Goal: Task Accomplishment & Management: Manage account settings

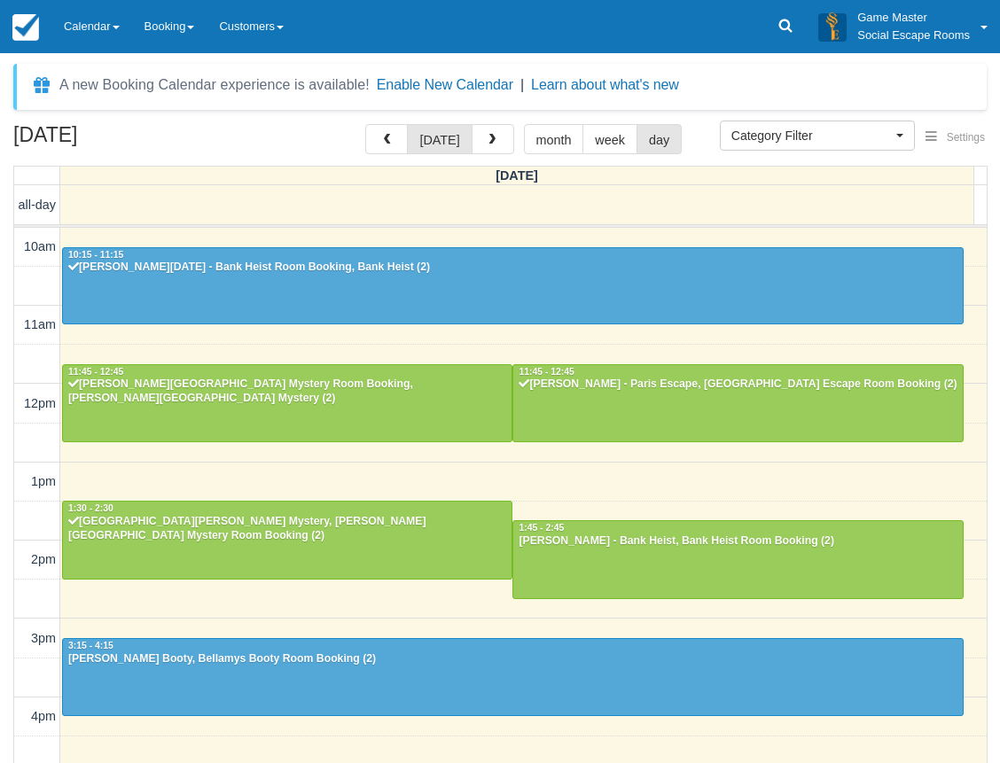
select select
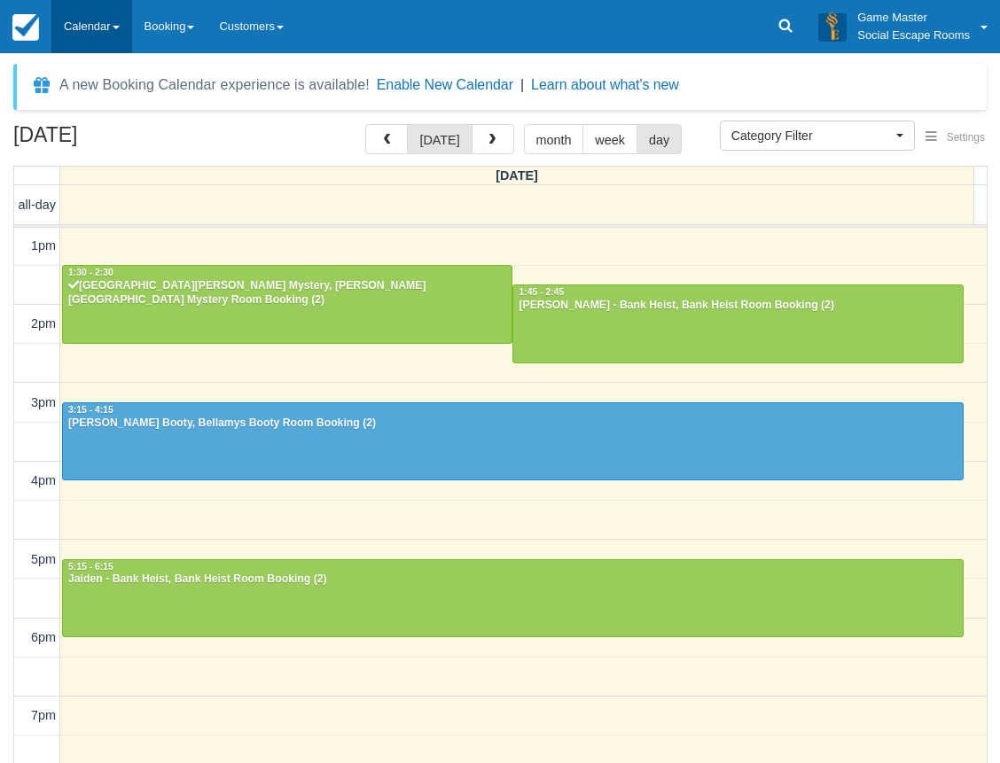
click at [76, 27] on link "Calendar" at bounding box center [91, 26] width 81 height 53
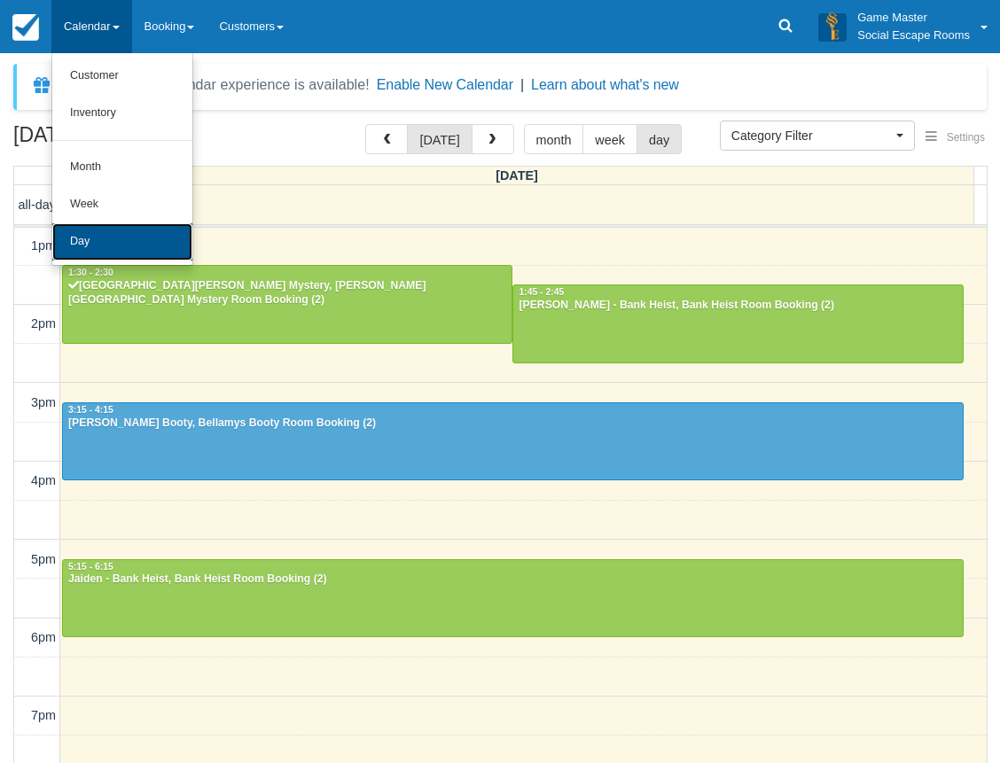
click at [112, 245] on link "Day" at bounding box center [122, 241] width 140 height 37
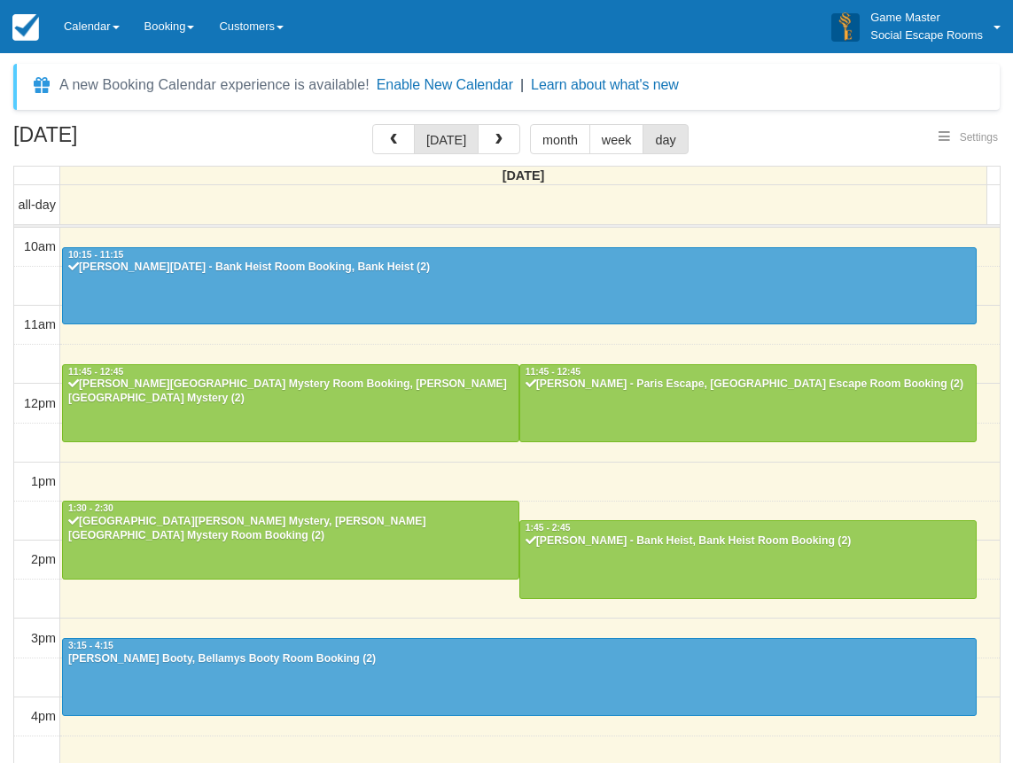
select select
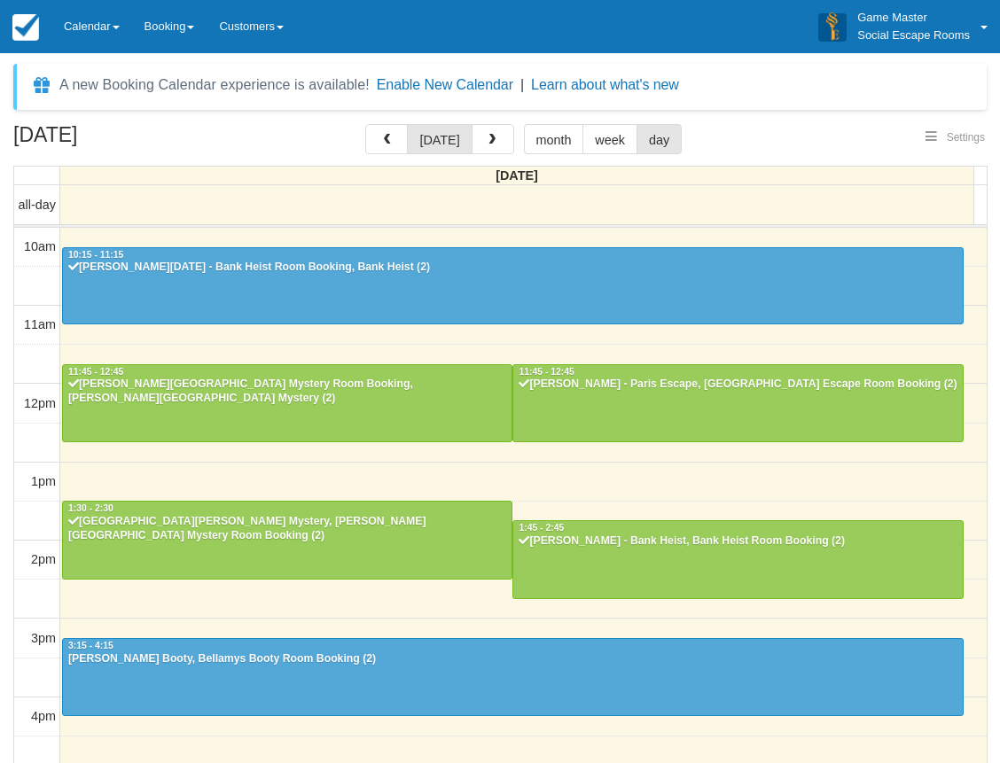
scroll to position [314, 0]
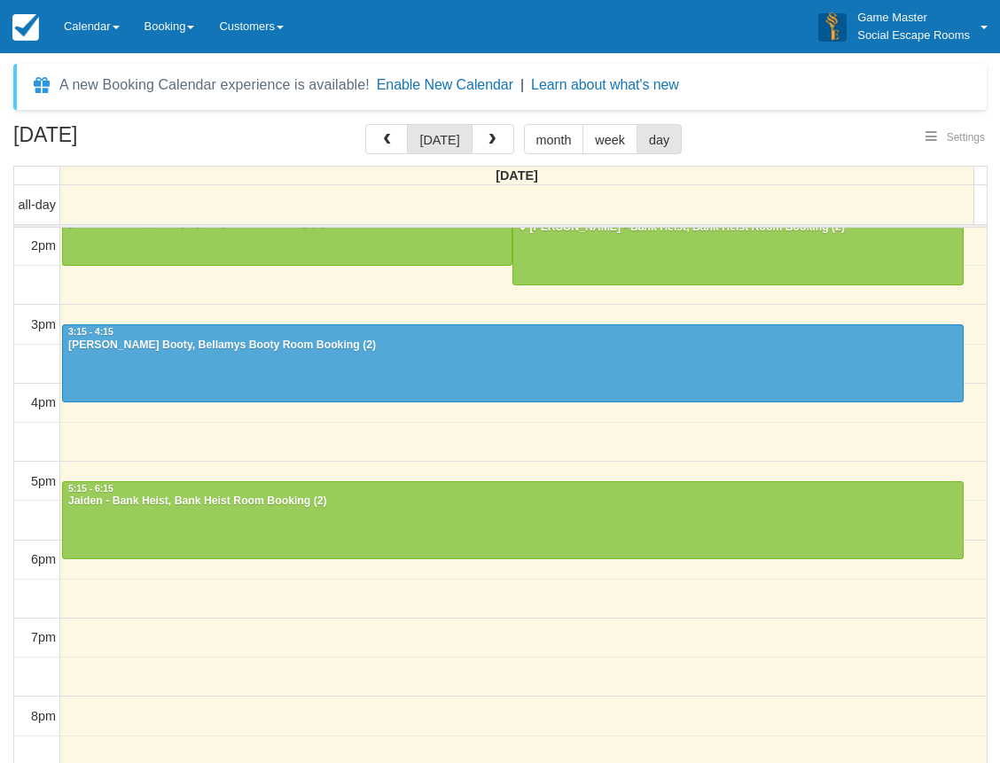
select select
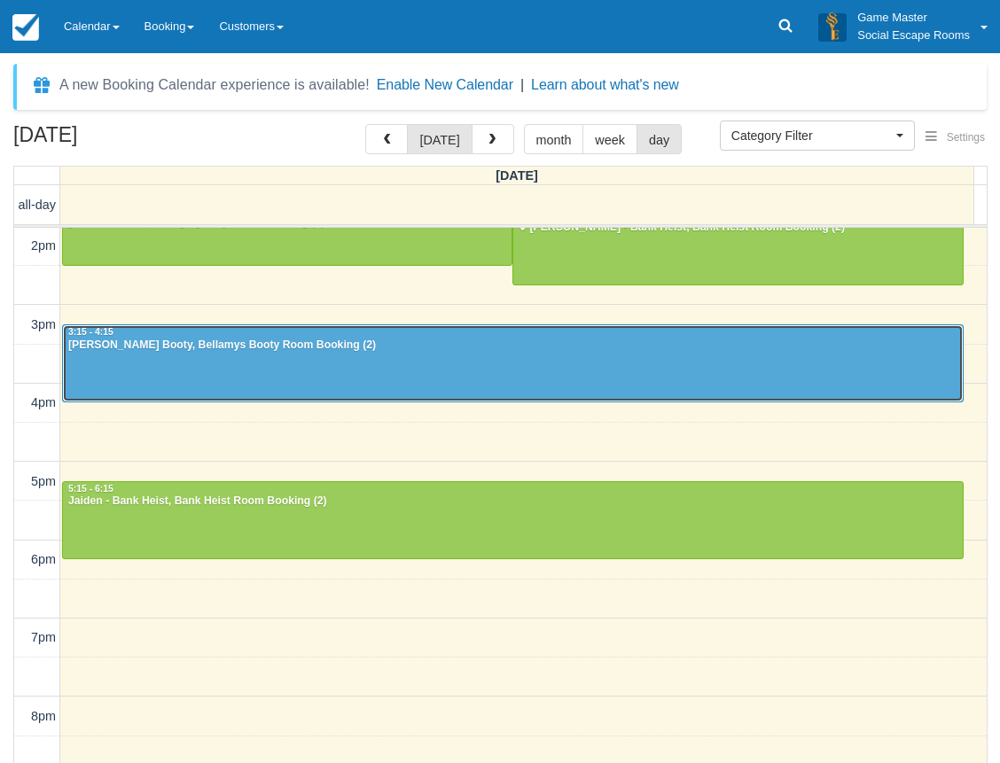
click at [206, 354] on div at bounding box center [512, 363] width 899 height 76
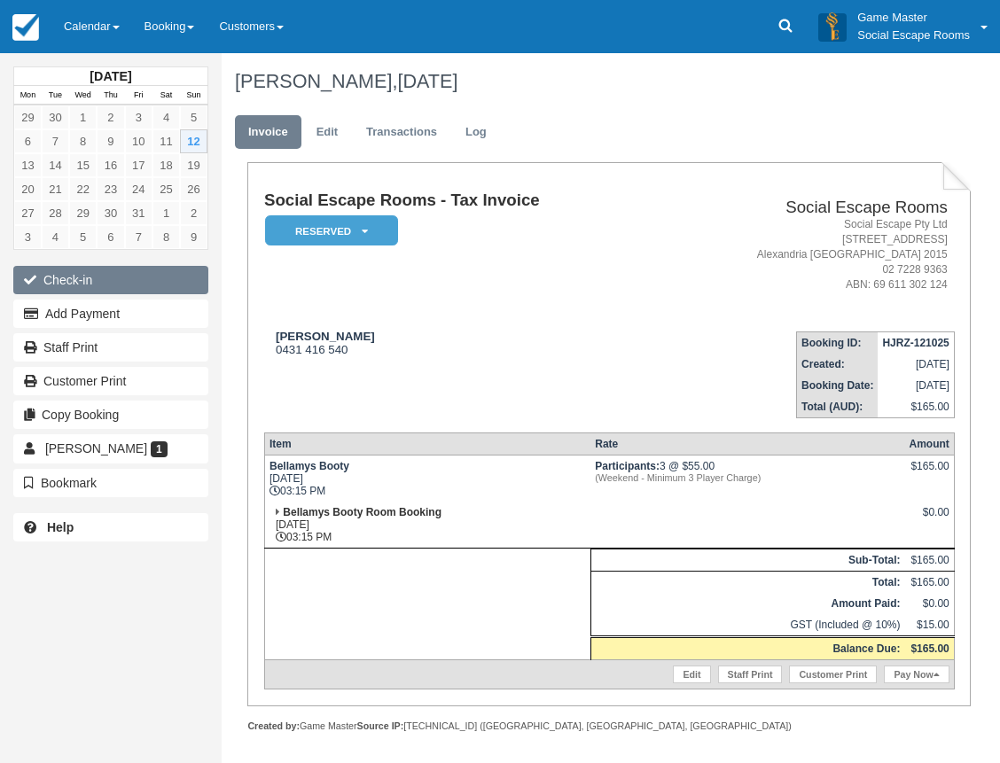
click at [66, 277] on button "Check-in" at bounding box center [110, 280] width 195 height 28
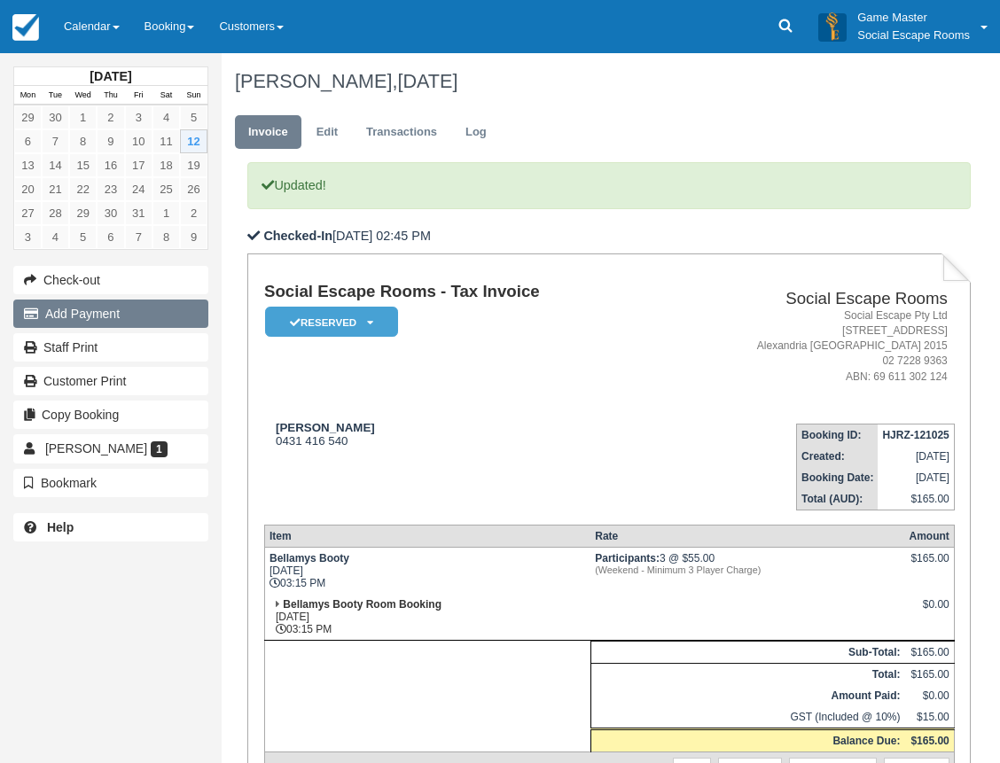
click at [118, 315] on button "Add Payment" at bounding box center [110, 314] width 195 height 28
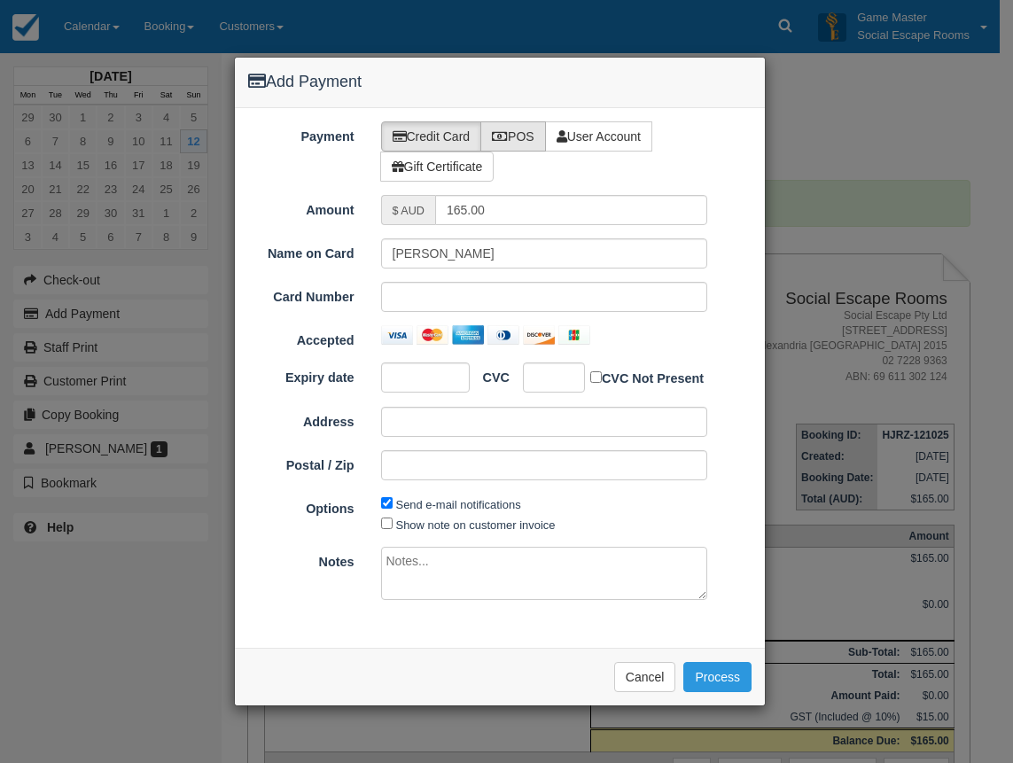
click at [522, 130] on label "POS" at bounding box center [513, 136] width 66 height 30
radio input "true"
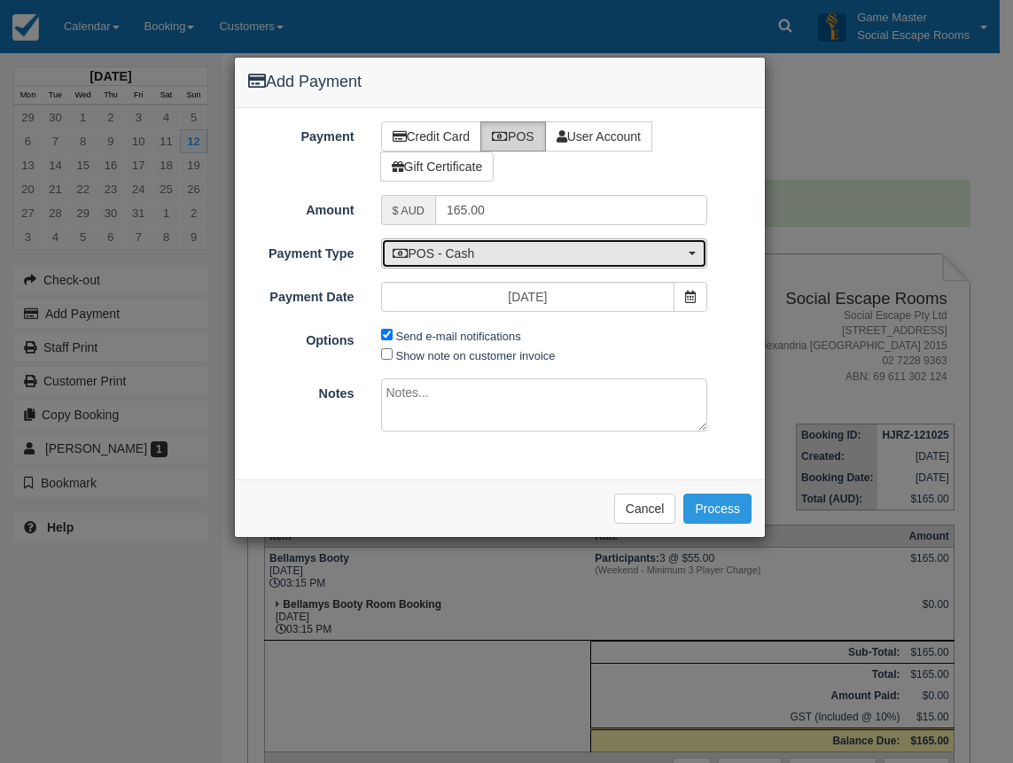
click at [498, 253] on span "POS - Cash" at bounding box center [539, 254] width 292 height 18
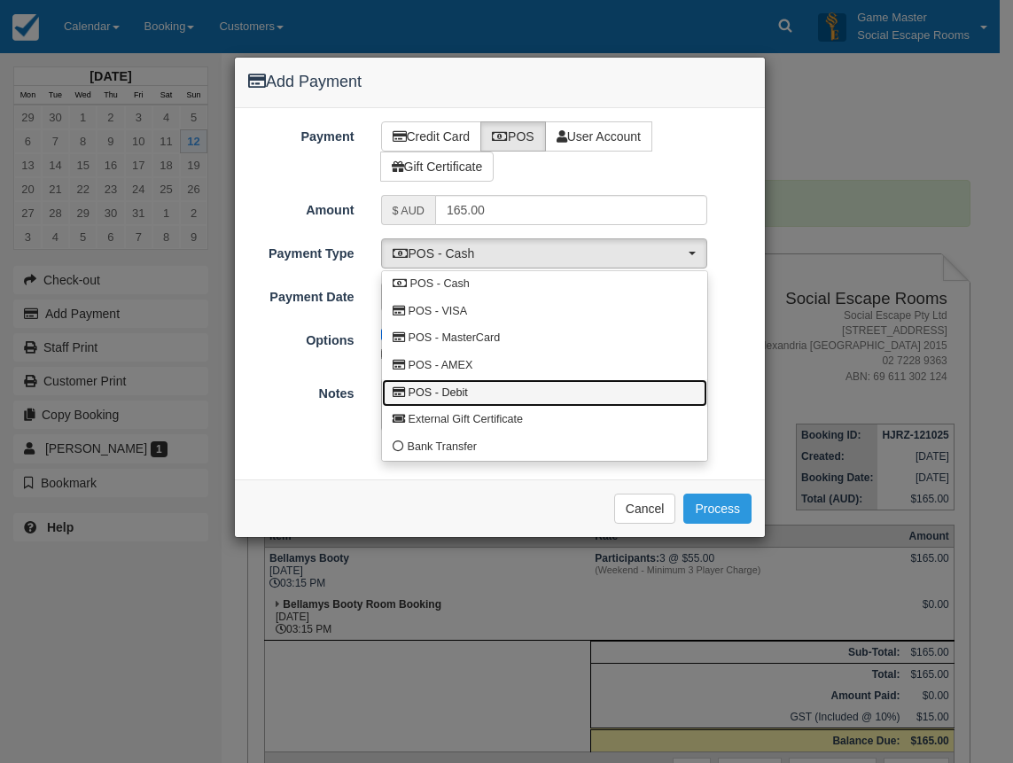
click at [452, 389] on span "POS - Debit" at bounding box center [438, 393] width 59 height 16
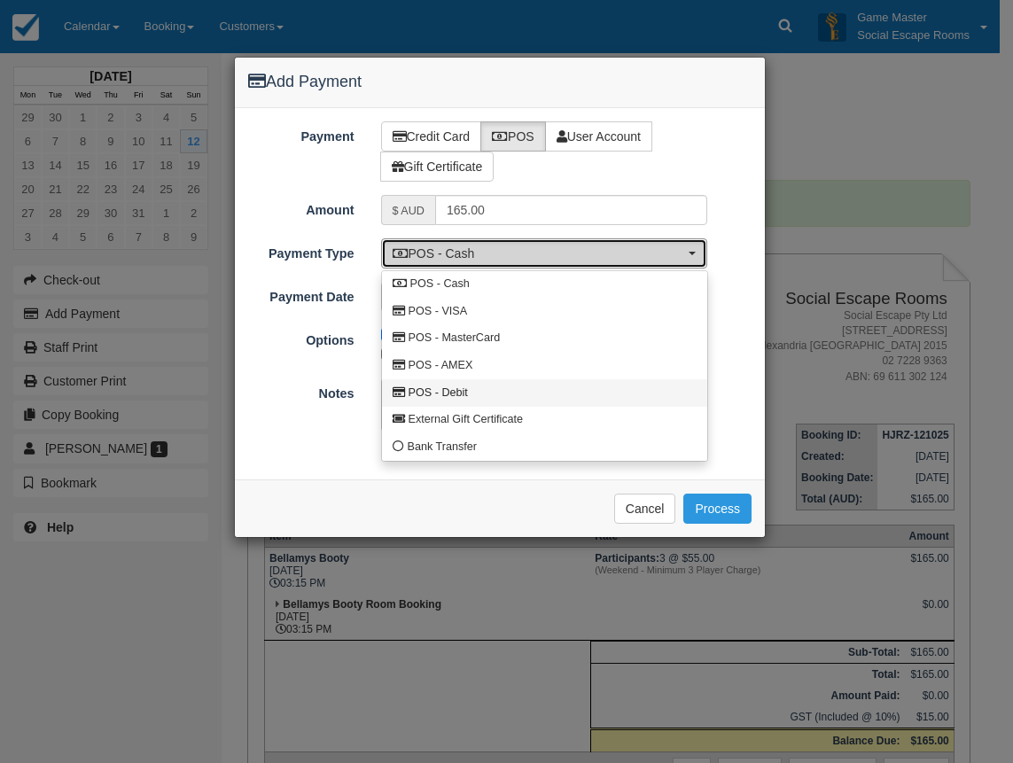
select select "DEBIT"
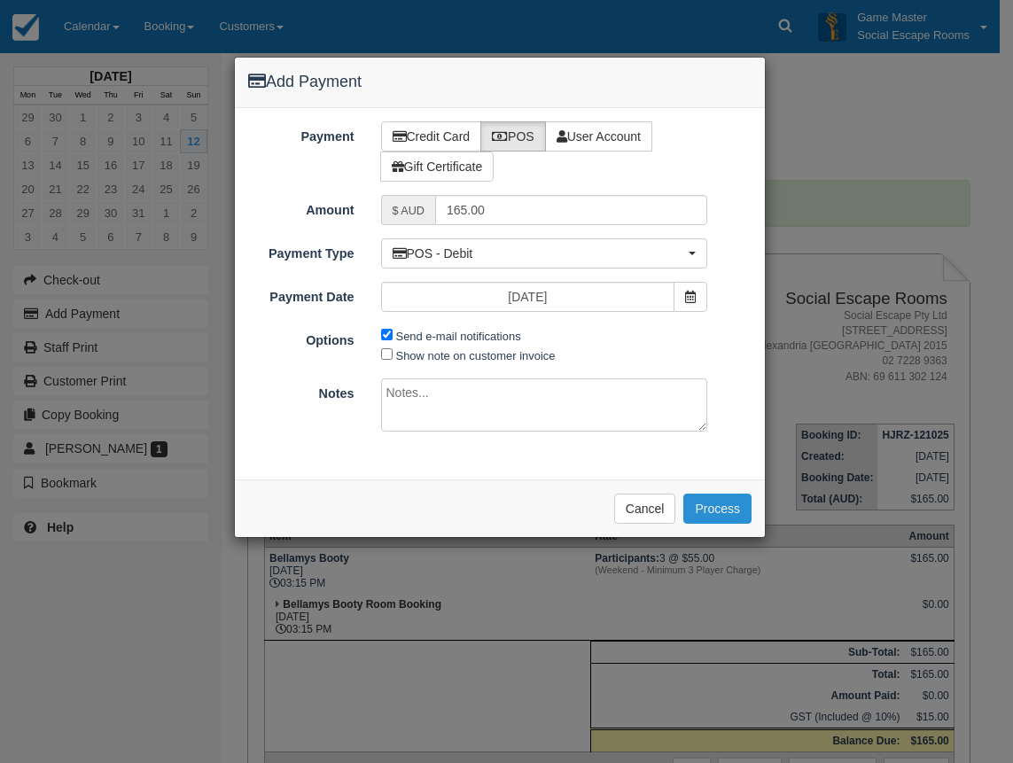
click at [725, 506] on button "Process" at bounding box center [717, 509] width 68 height 30
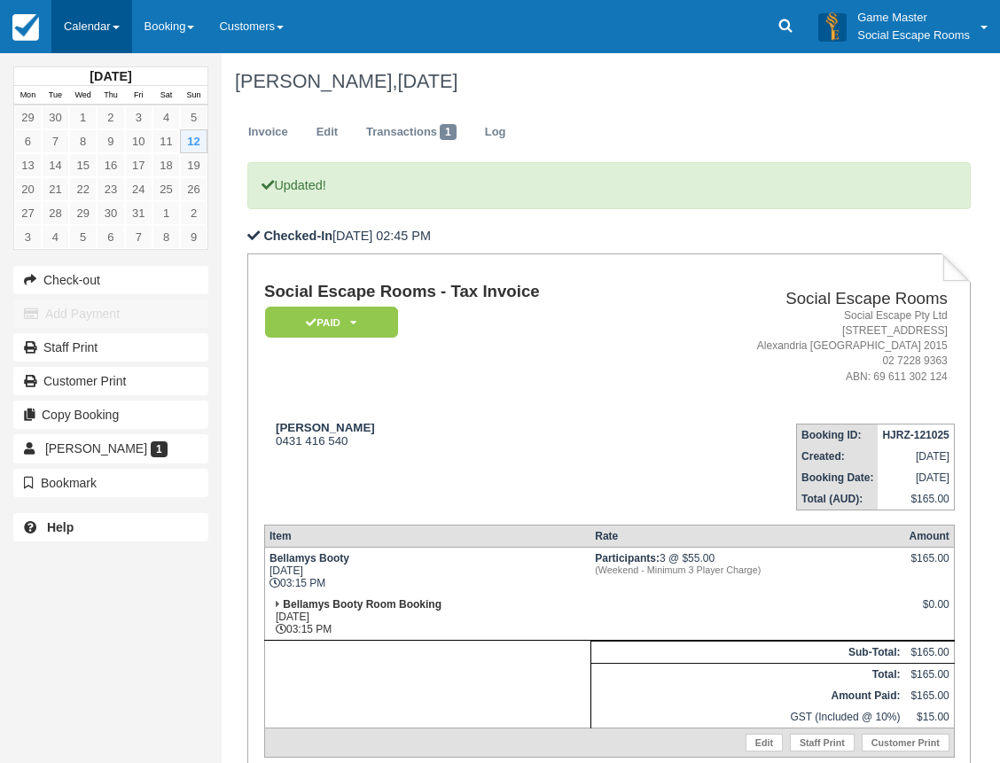
click at [103, 21] on link "Calendar" at bounding box center [91, 26] width 81 height 53
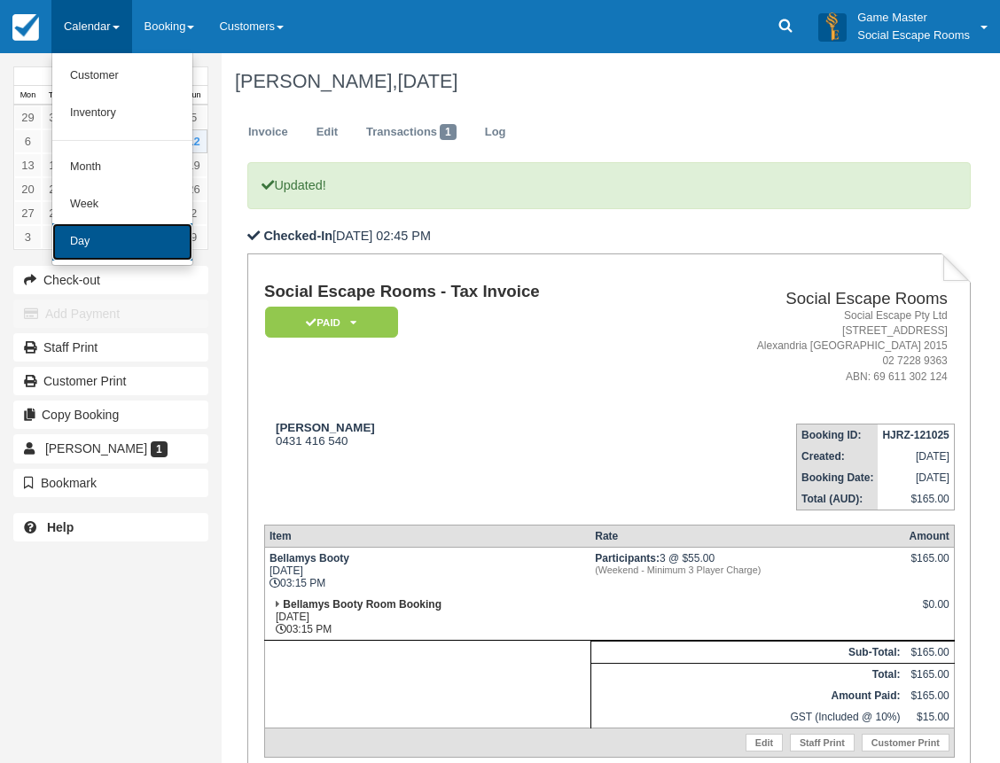
click at [104, 232] on link "Day" at bounding box center [122, 241] width 140 height 37
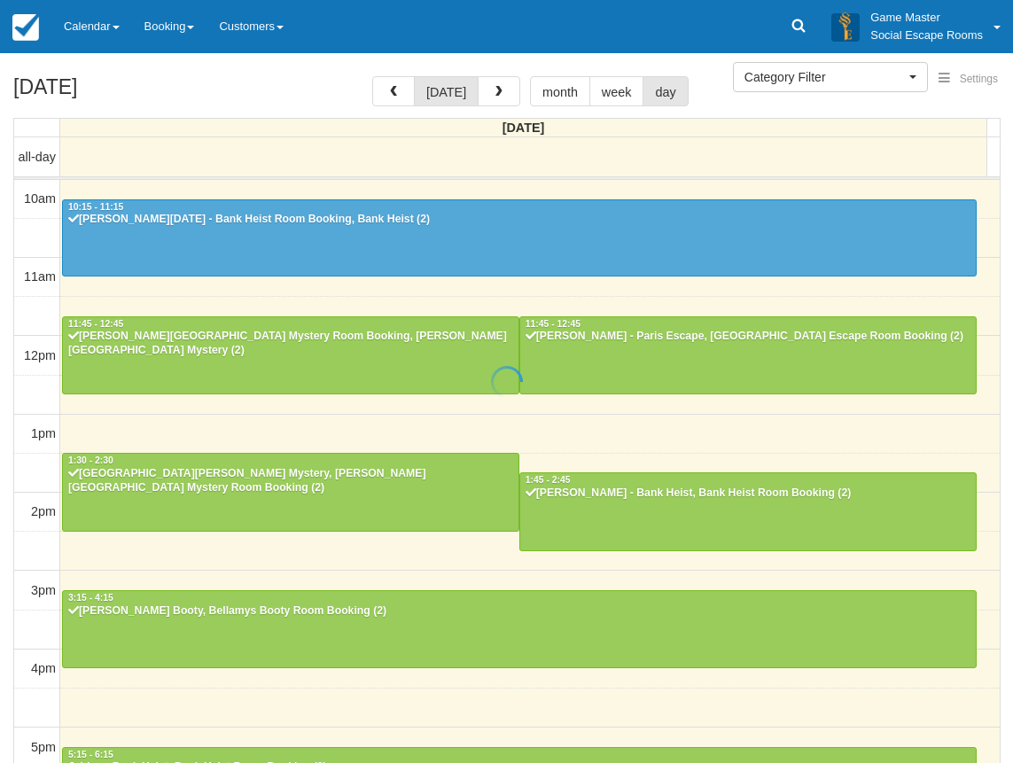
select select
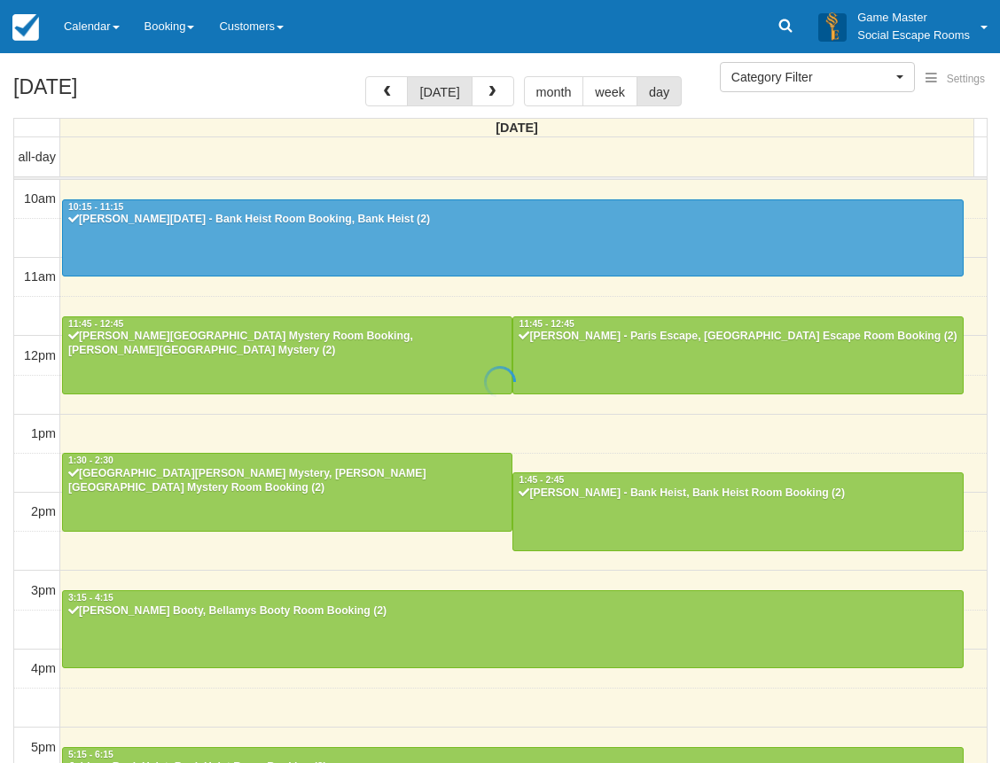
scroll to position [314, 0]
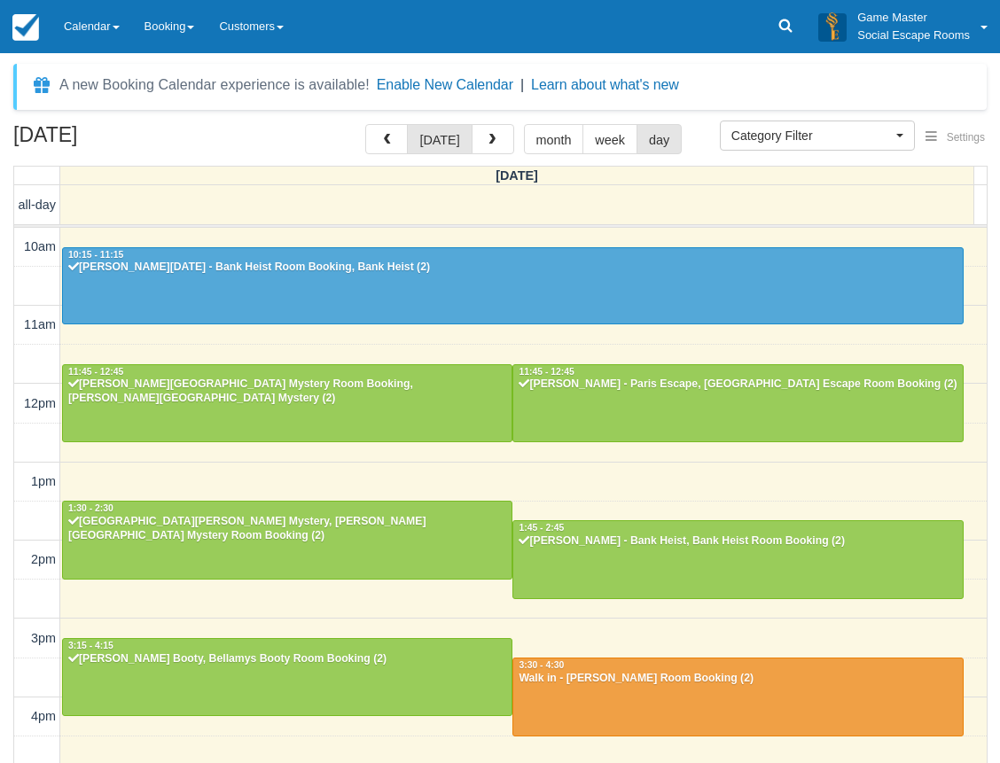
select select
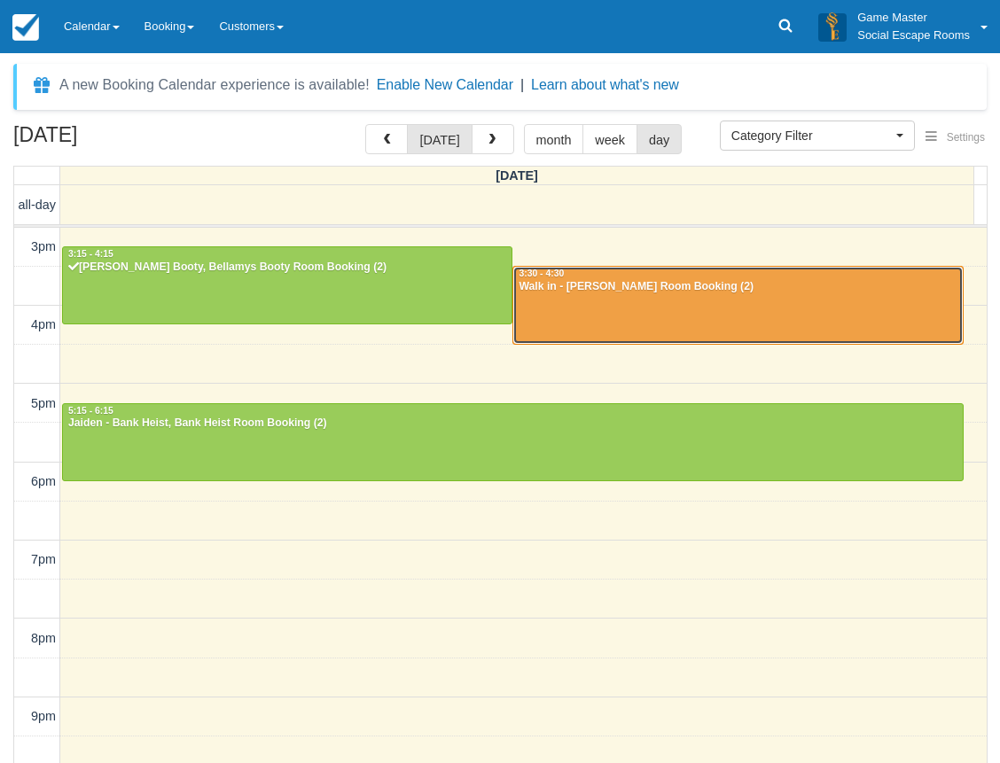
click at [598, 309] on div at bounding box center [737, 305] width 448 height 76
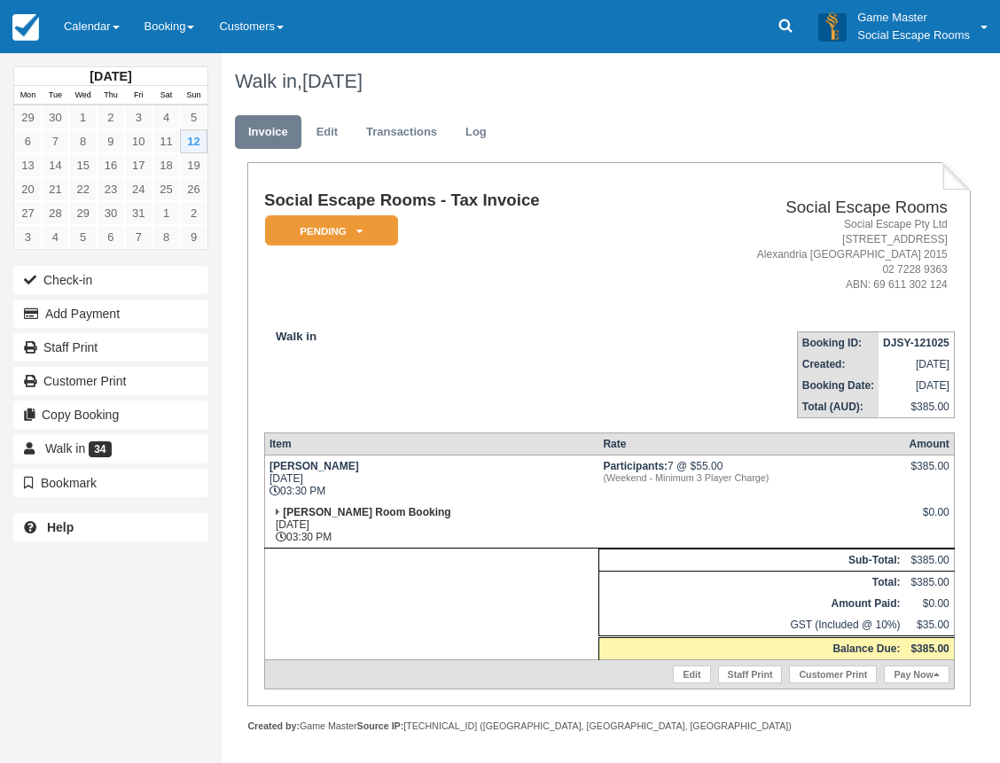
click at [491, 353] on td "Walk in" at bounding box center [462, 367] width 396 height 101
click at [109, 24] on link "Calendar" at bounding box center [91, 26] width 81 height 53
click at [158, 279] on button "Check-in" at bounding box center [110, 280] width 195 height 28
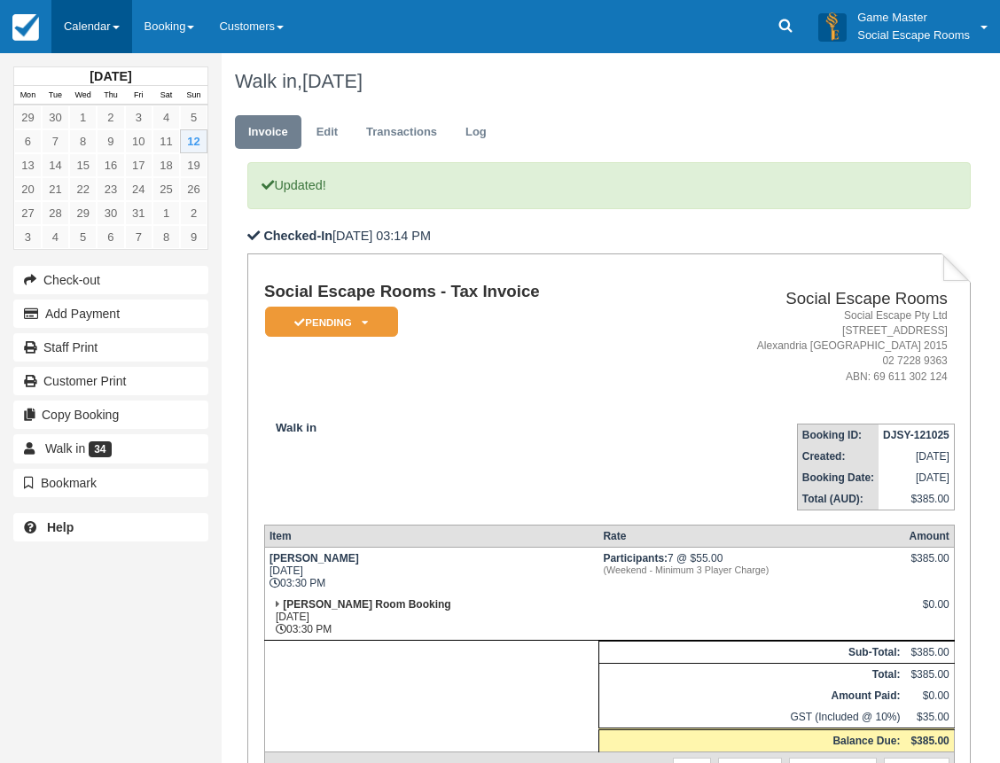
click at [98, 46] on link "Calendar" at bounding box center [91, 26] width 81 height 53
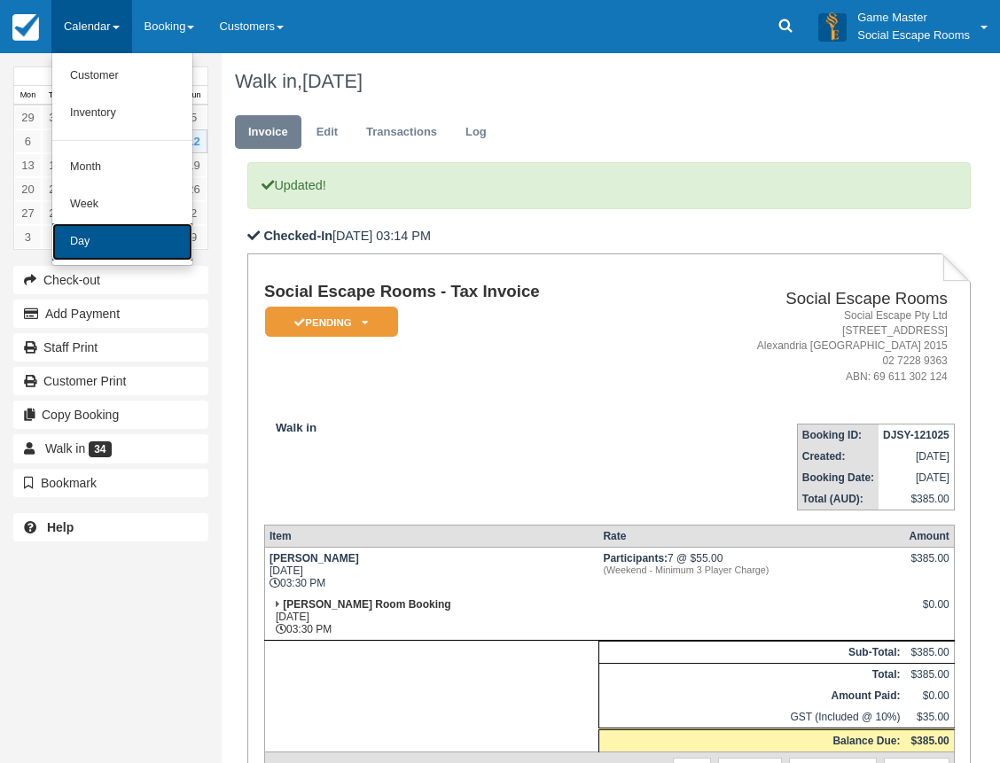
click at [106, 225] on link "Day" at bounding box center [122, 241] width 140 height 37
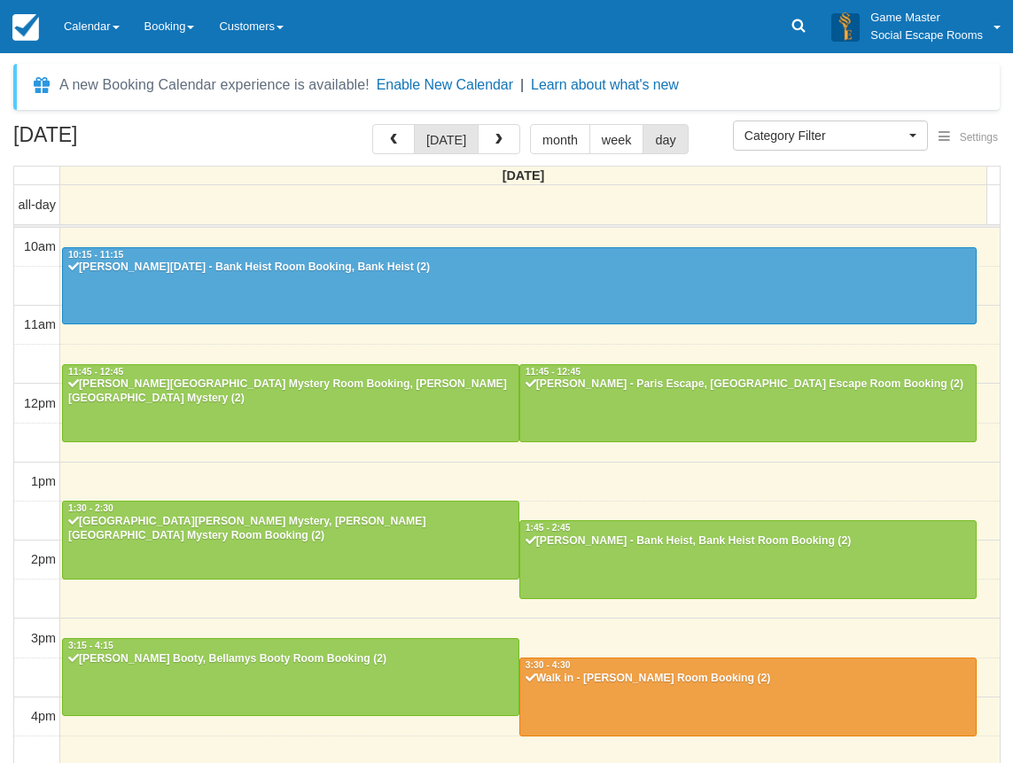
select select
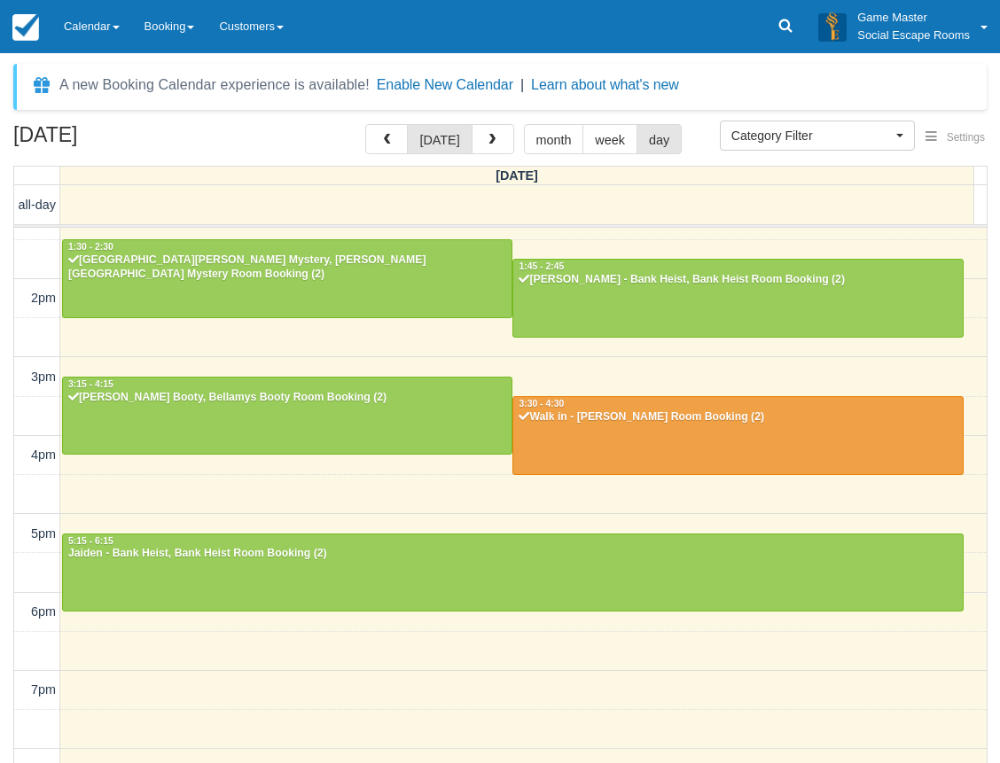
scroll to position [303, 0]
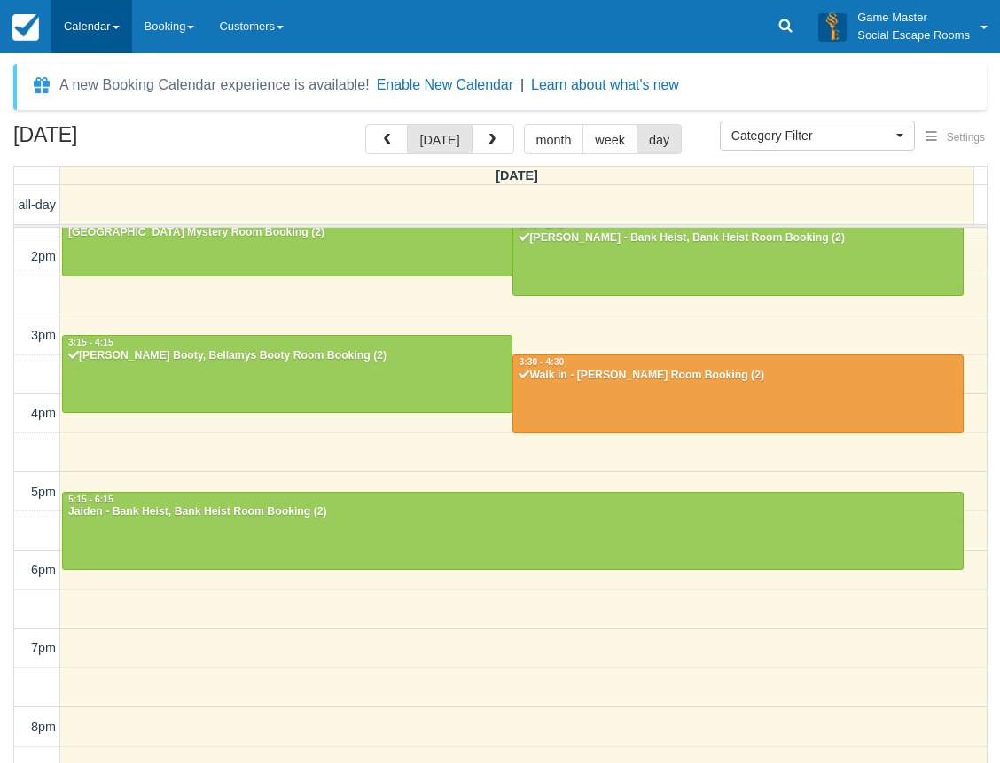
click at [111, 28] on link "Calendar" at bounding box center [91, 26] width 81 height 53
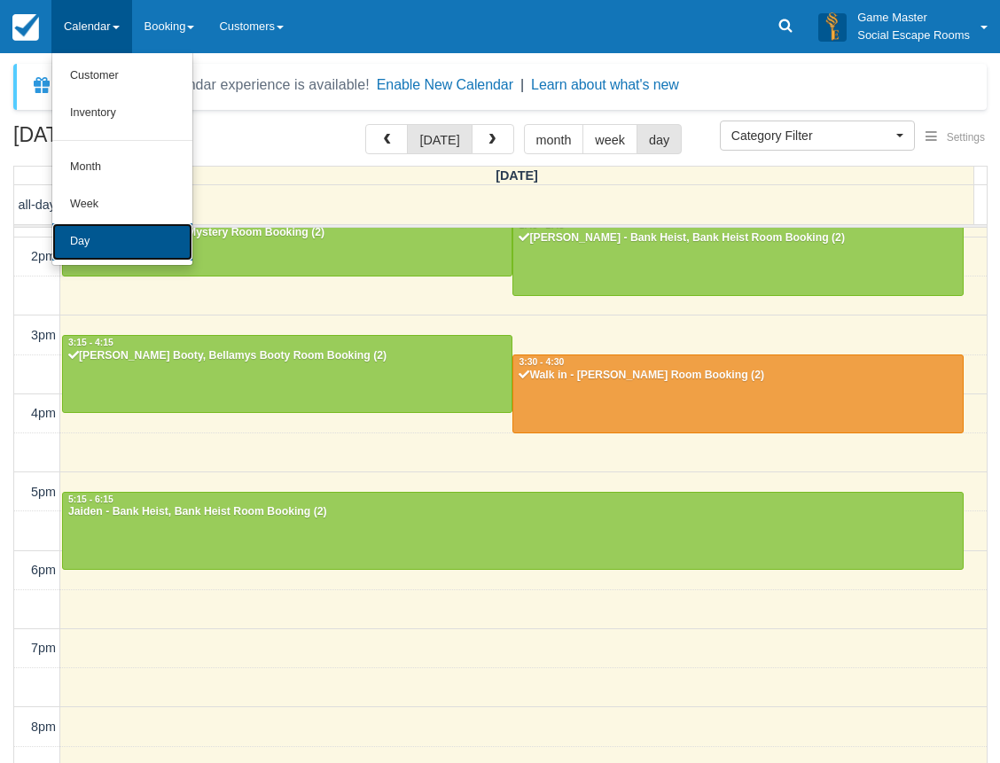
click at [101, 233] on link "Day" at bounding box center [122, 241] width 140 height 37
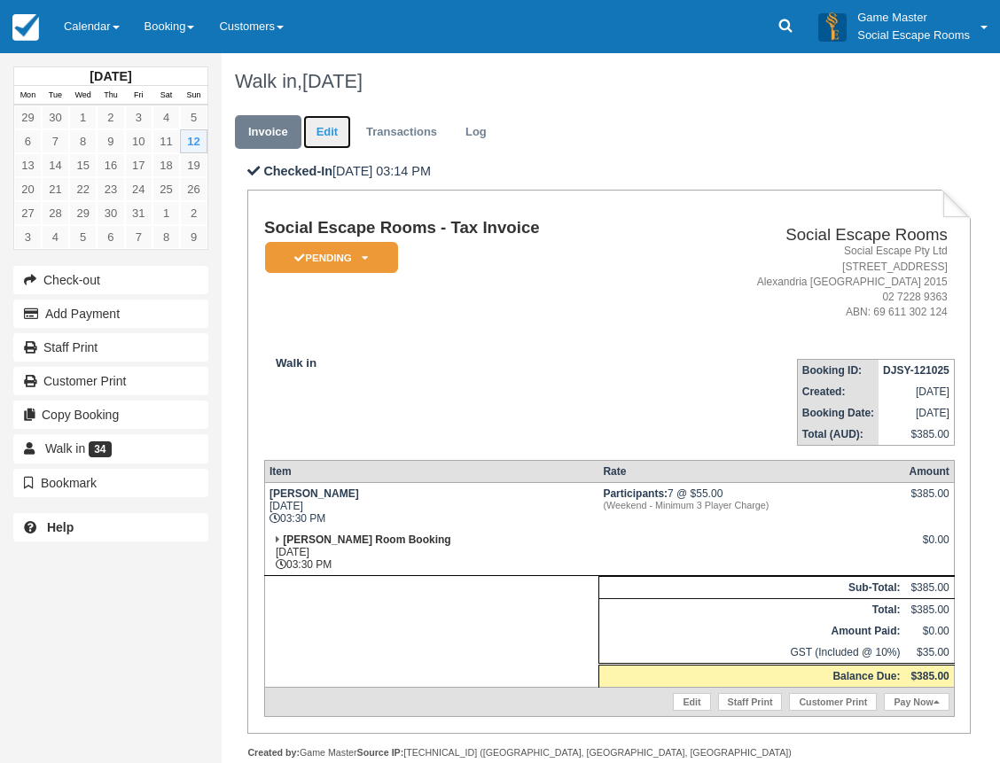
click at [344, 143] on link "Edit" at bounding box center [327, 132] width 48 height 35
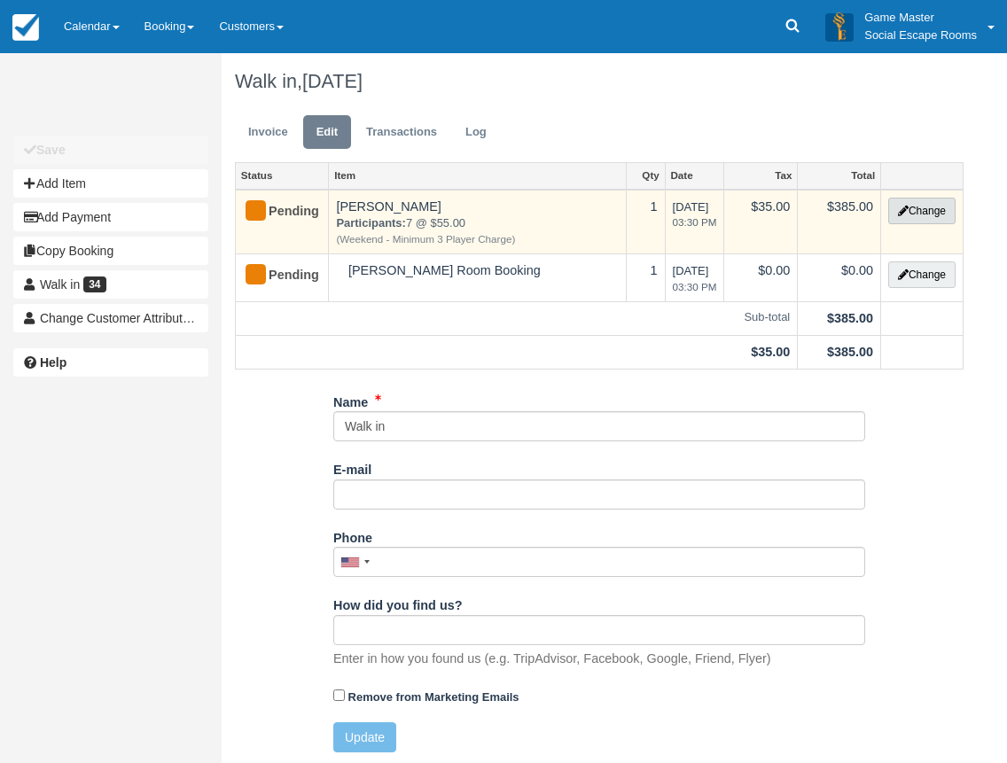
click at [930, 211] on button "Change" at bounding box center [921, 211] width 67 height 27
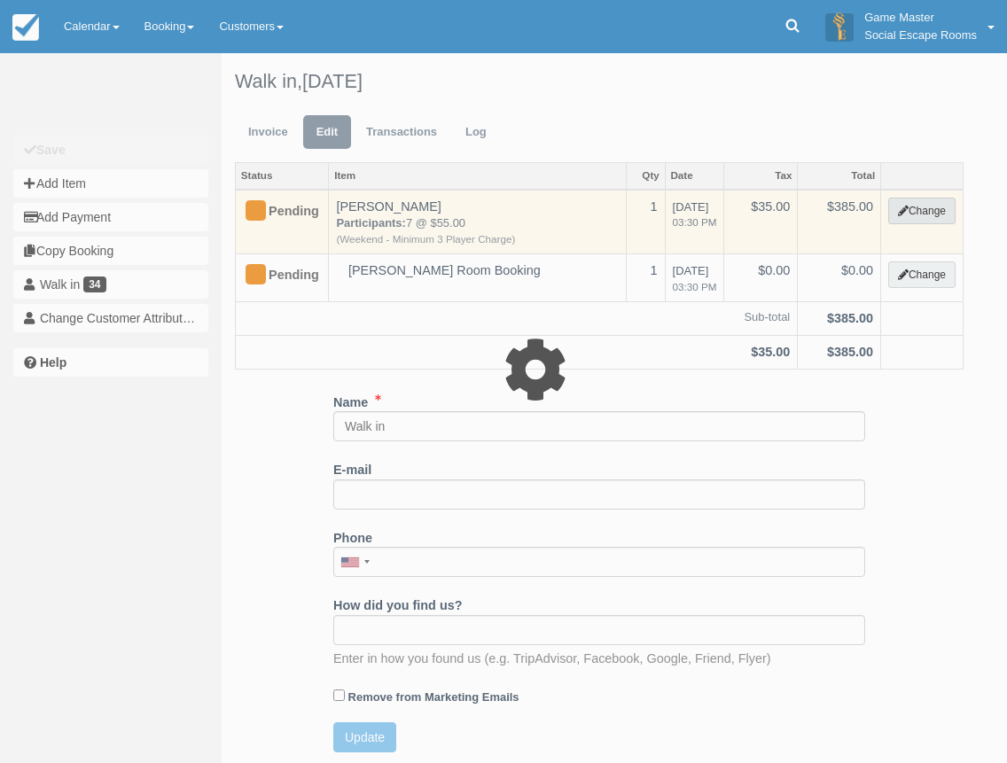
select select "2"
type input "385.00"
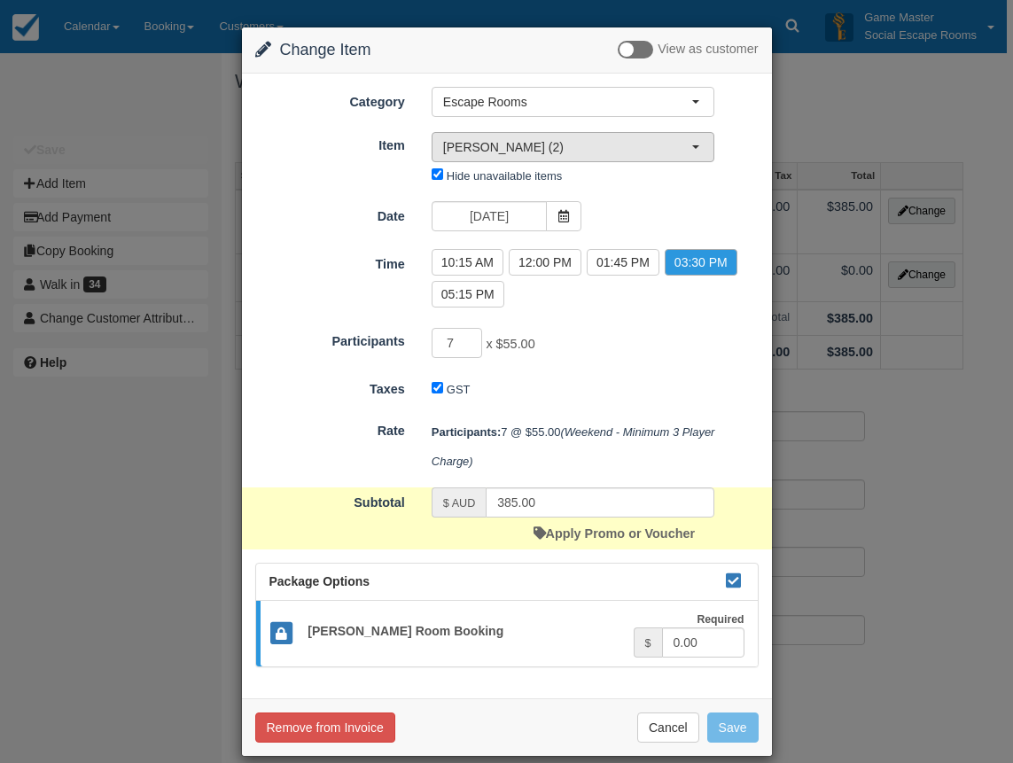
click at [553, 153] on span "Ransom (2)" at bounding box center [567, 147] width 248 height 18
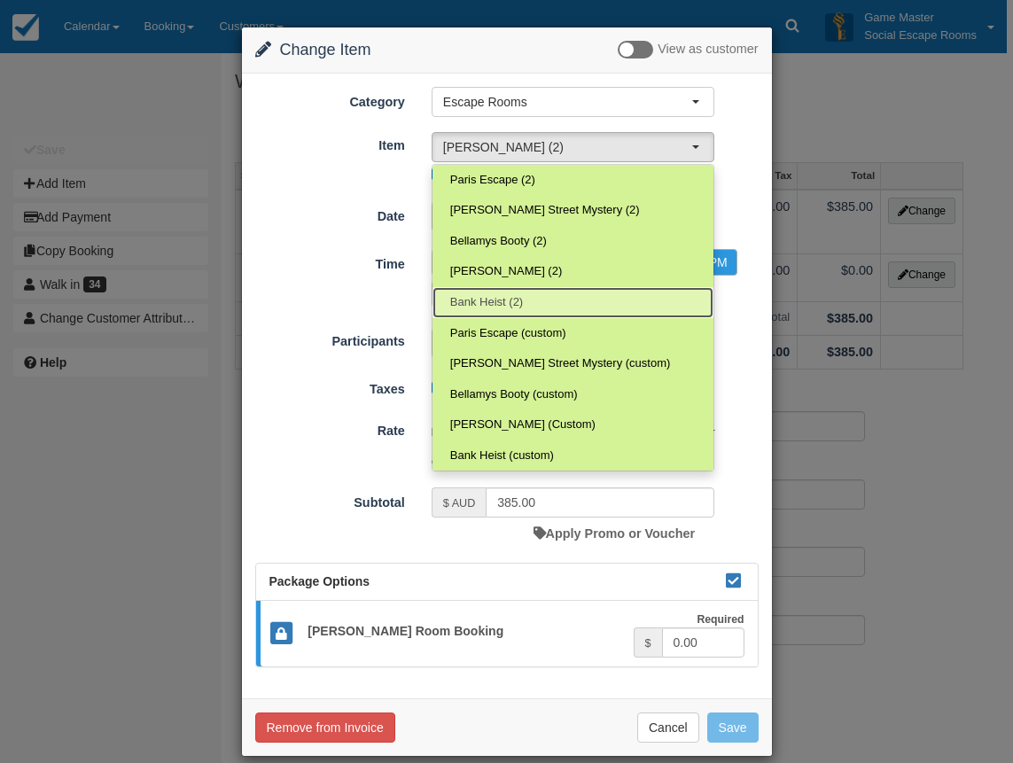
click at [533, 299] on link "Bank Heist (2)" at bounding box center [572, 302] width 281 height 31
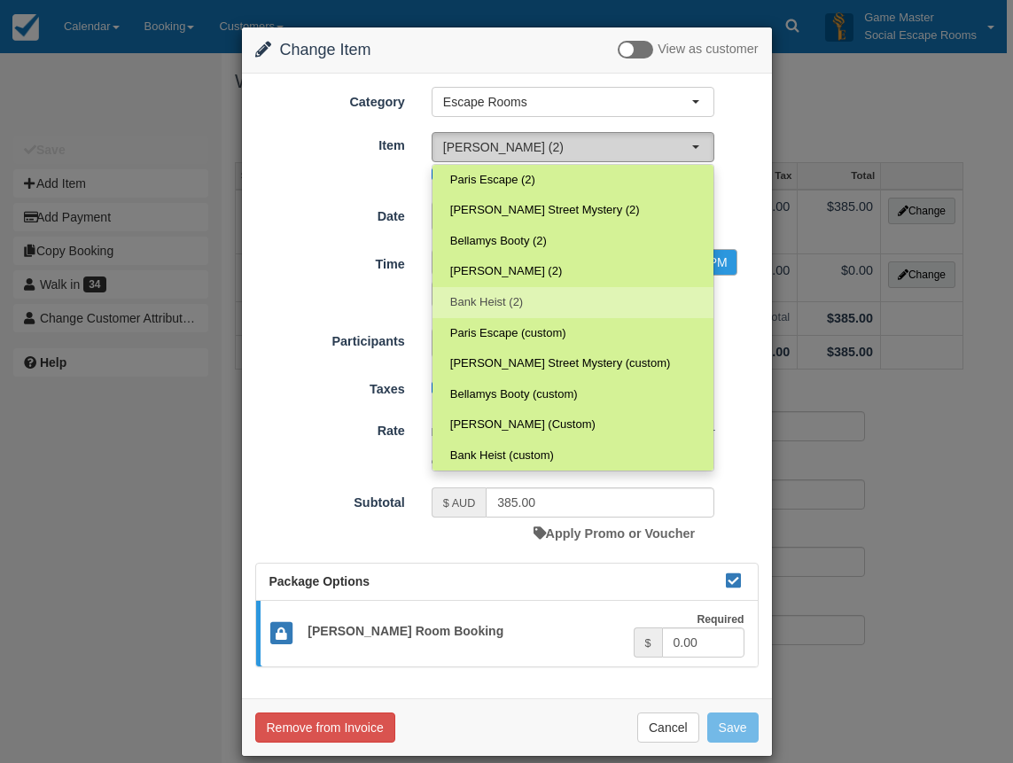
select select "24"
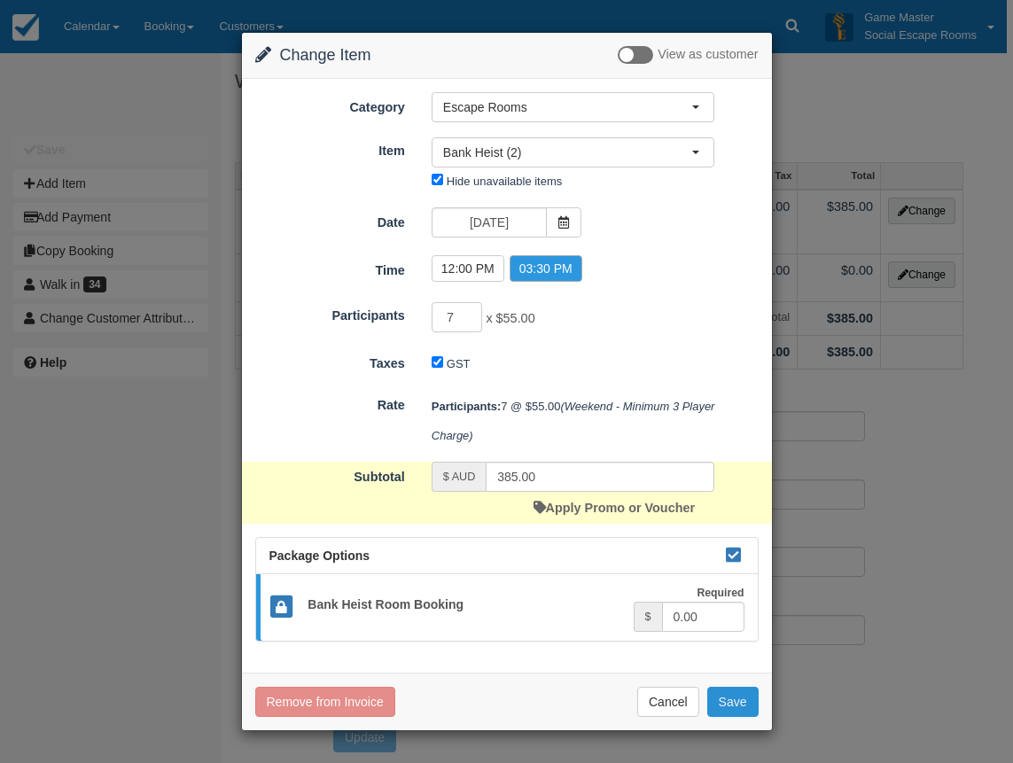
click at [736, 708] on button "Save" at bounding box center [732, 702] width 51 height 30
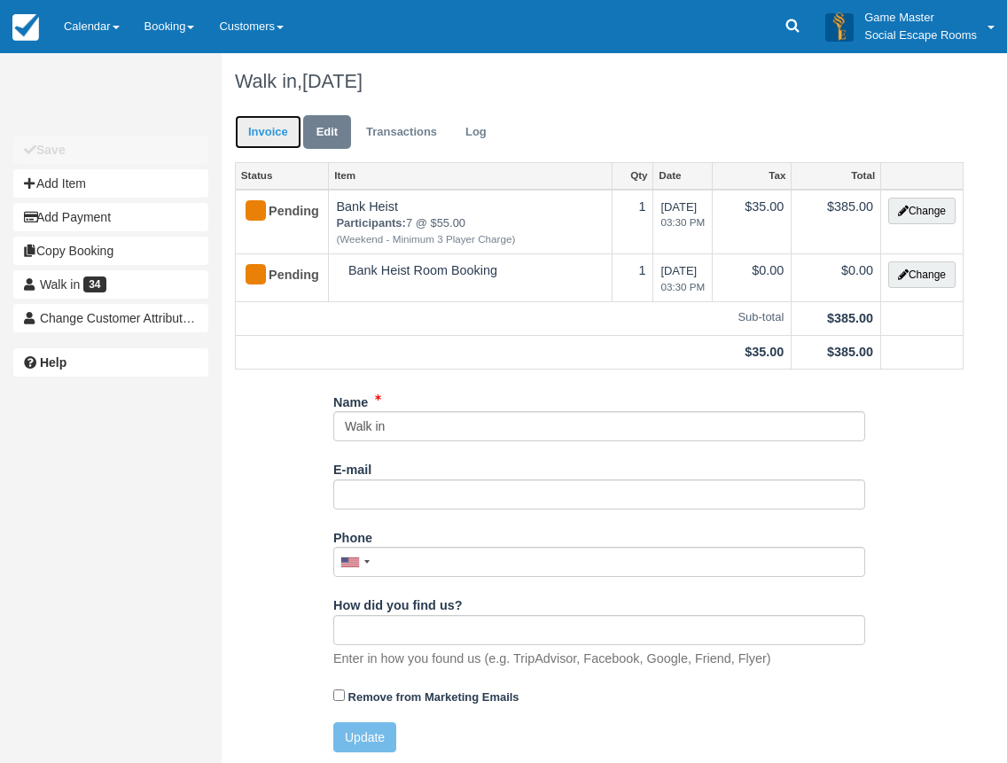
click at [267, 144] on link "Invoice" at bounding box center [268, 132] width 66 height 35
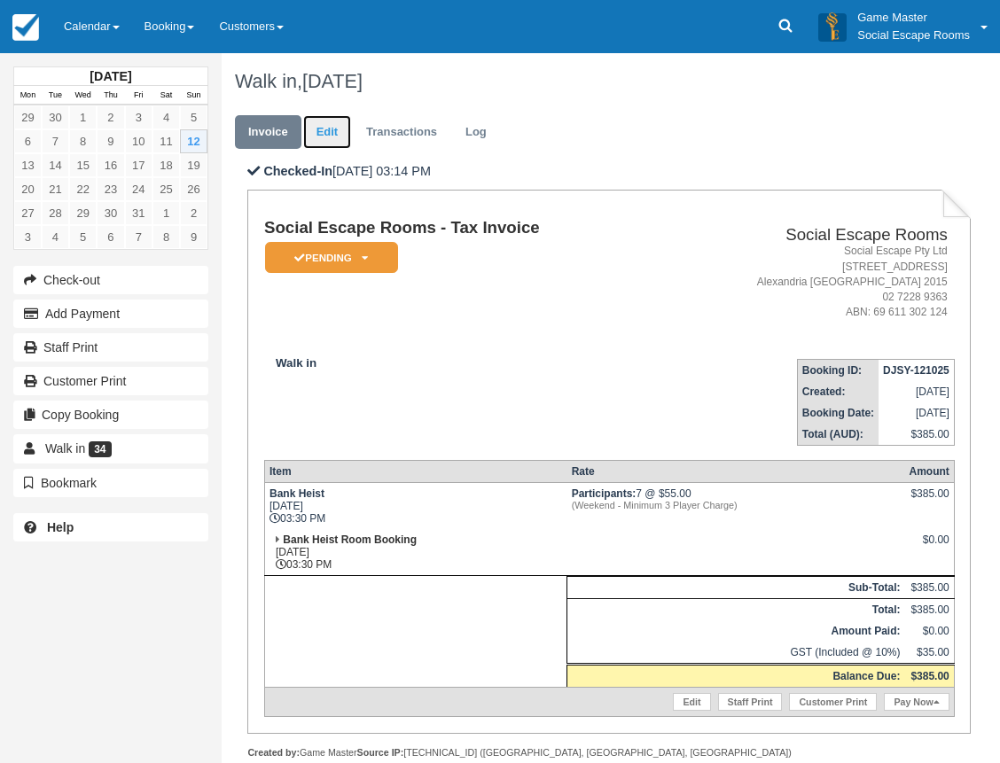
click at [326, 122] on link "Edit" at bounding box center [327, 132] width 48 height 35
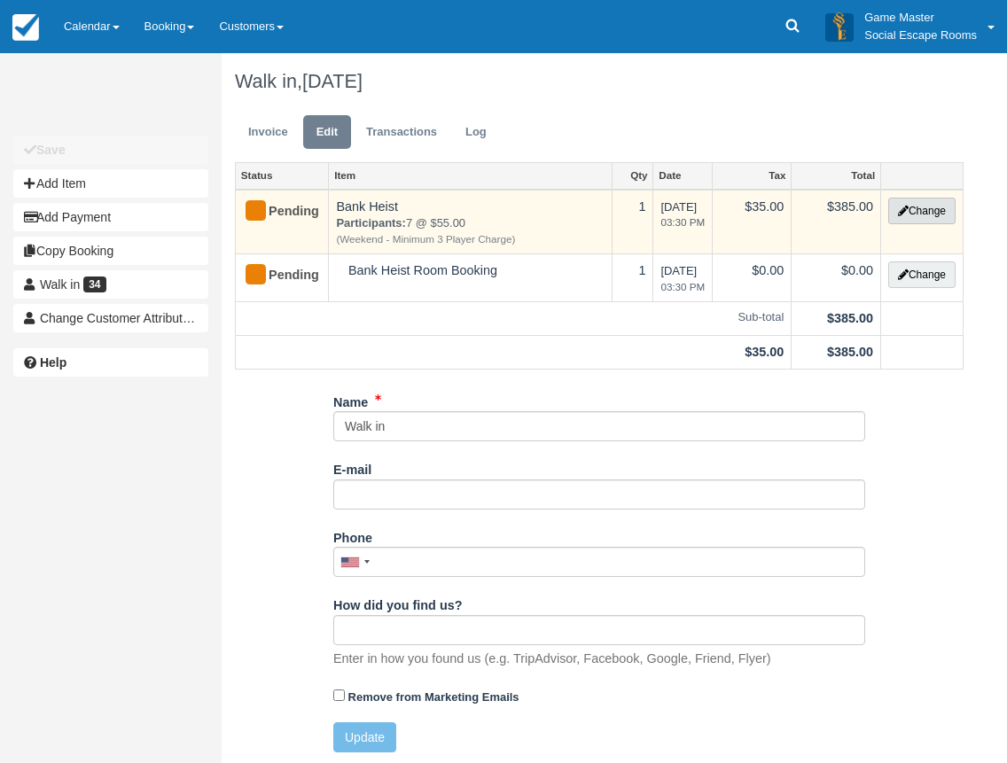
click at [898, 215] on icon "button" at bounding box center [903, 211] width 11 height 11
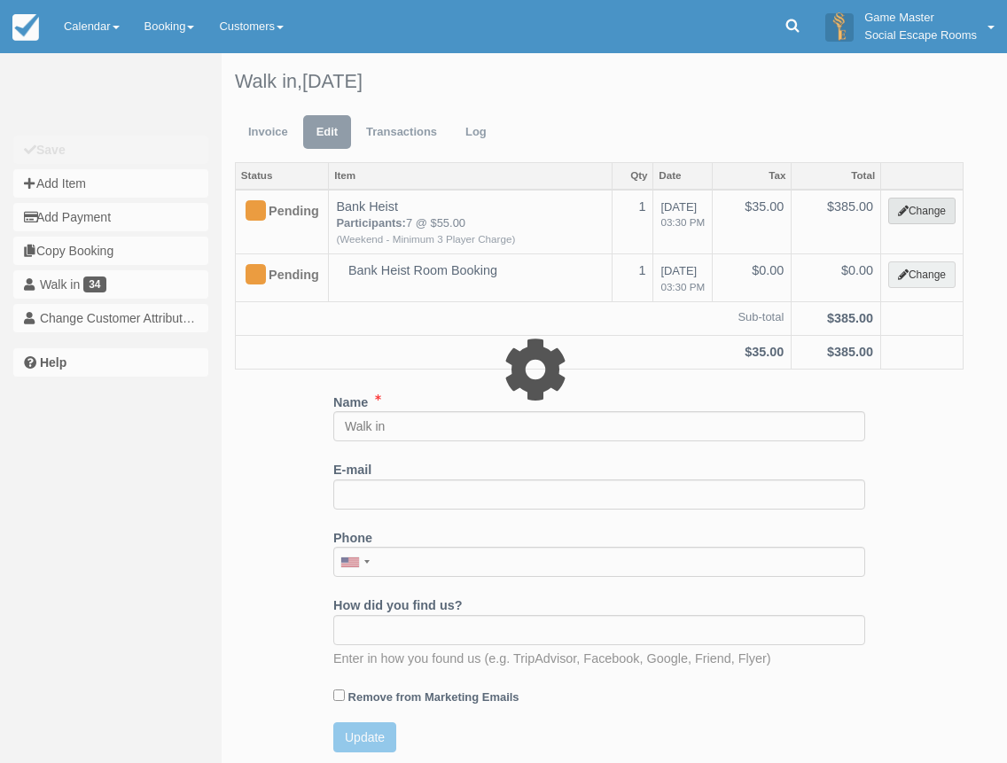
select select "2"
type input "385.00"
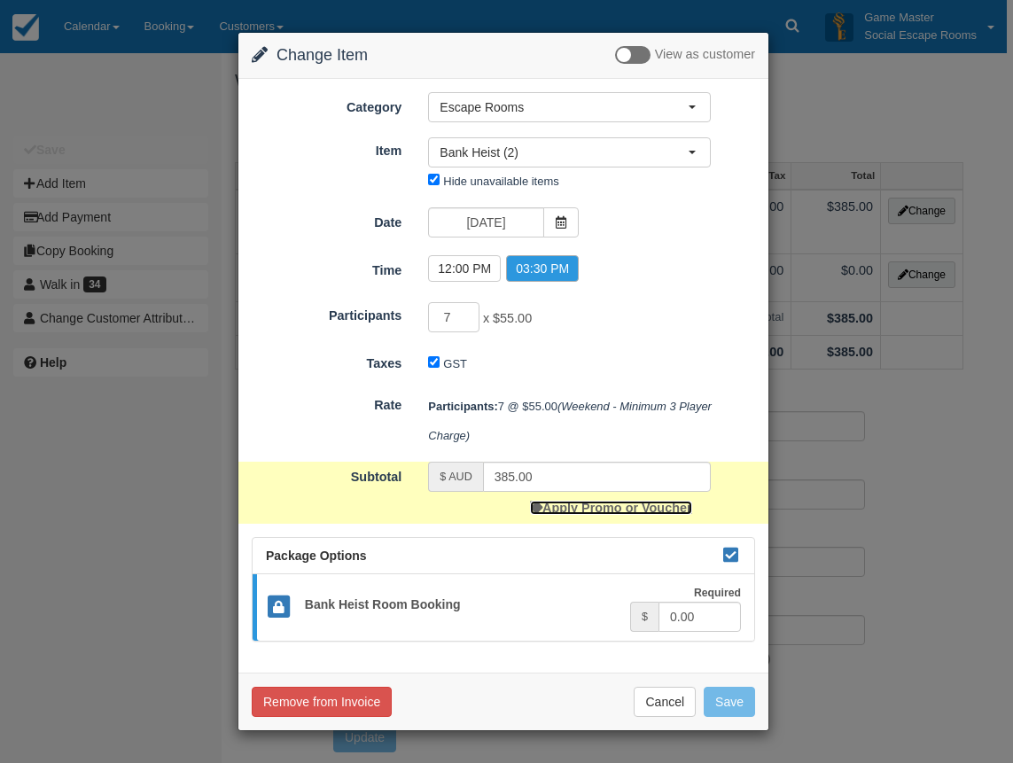
click at [629, 510] on link "Apply Promo or Voucher" at bounding box center [610, 508] width 161 height 14
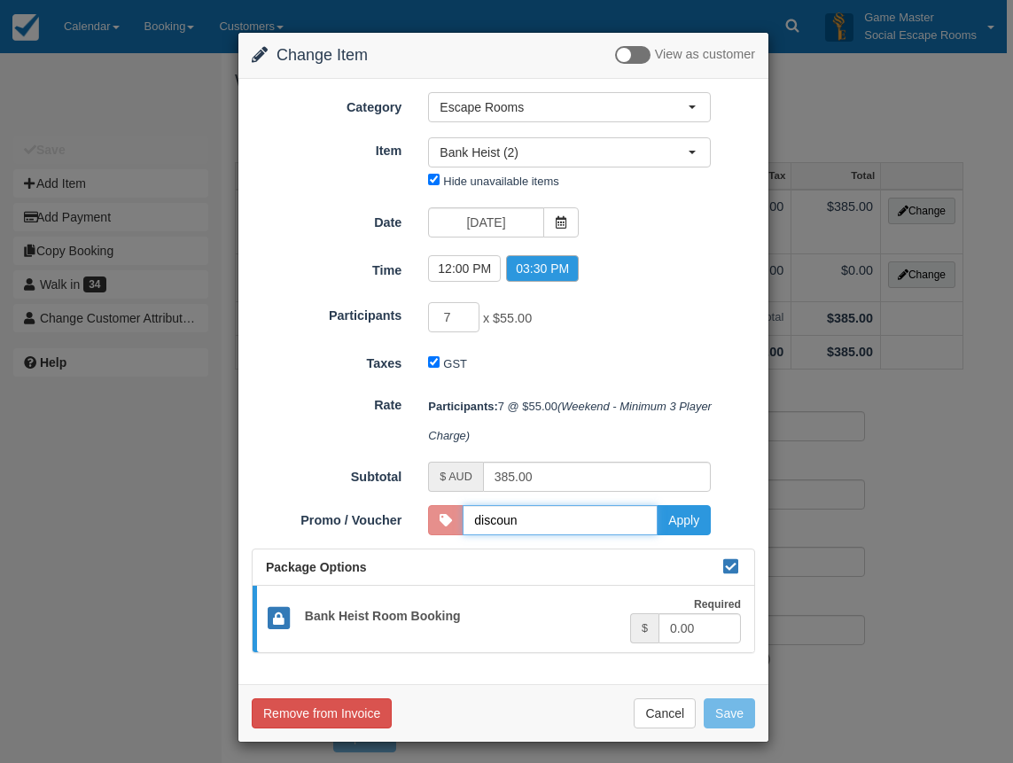
type input "DISCOUNT05"
click at [680, 527] on button "Apply" at bounding box center [684, 520] width 54 height 30
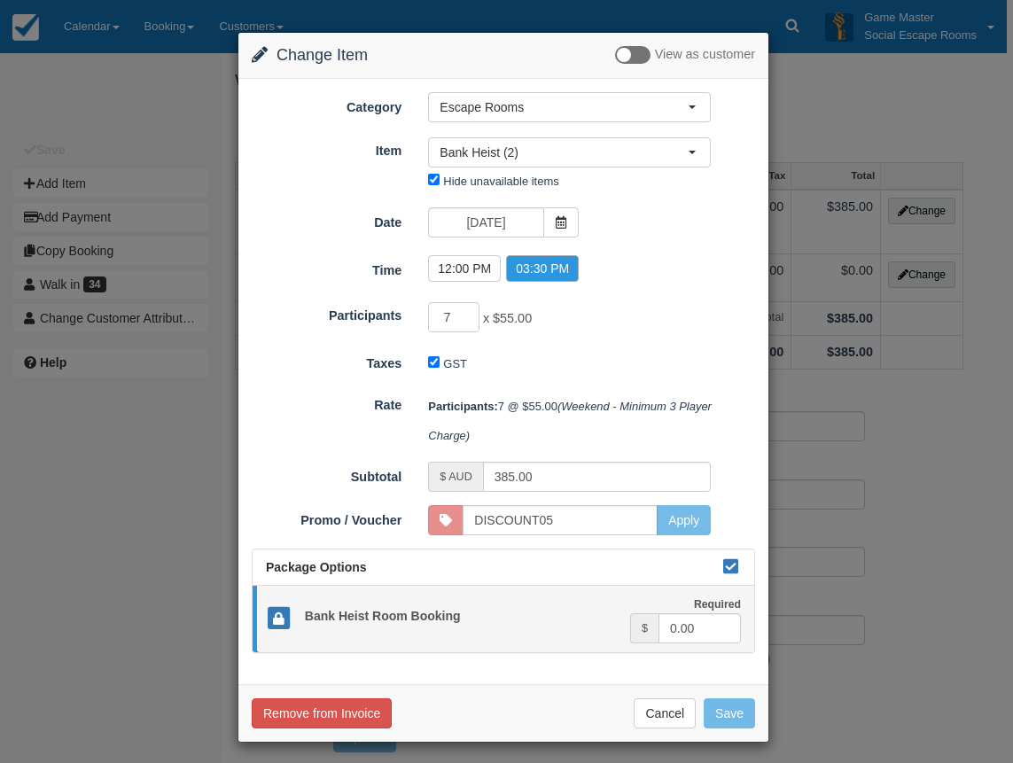
type input "350.00"
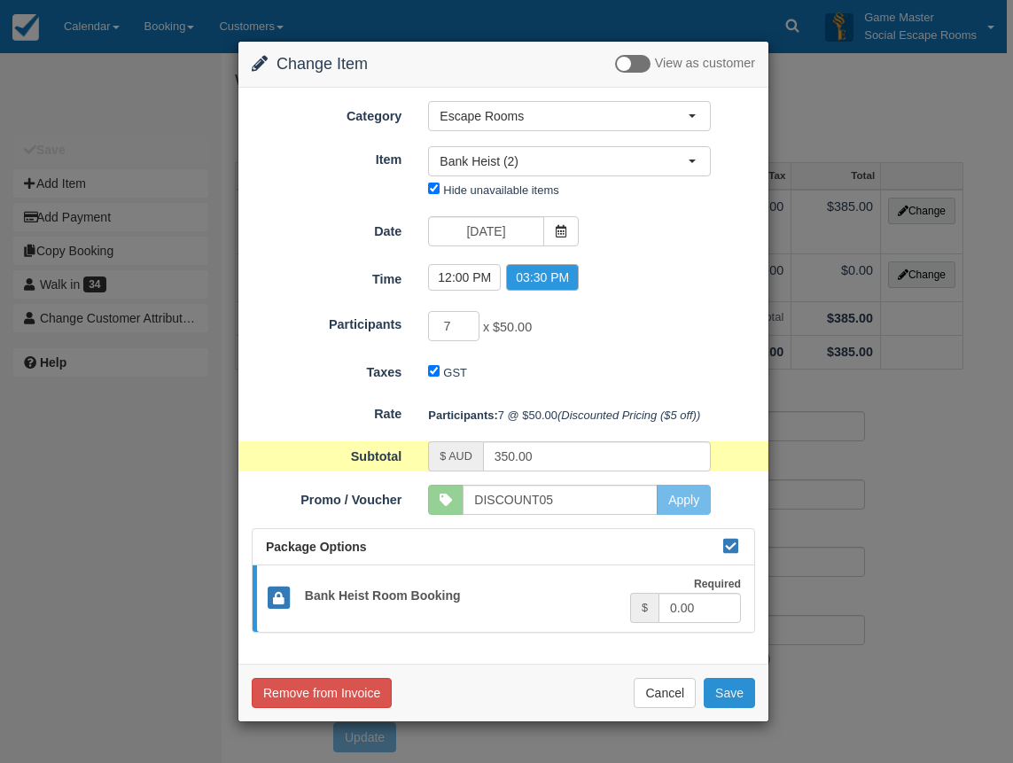
click at [723, 689] on button "Save" at bounding box center [729, 693] width 51 height 30
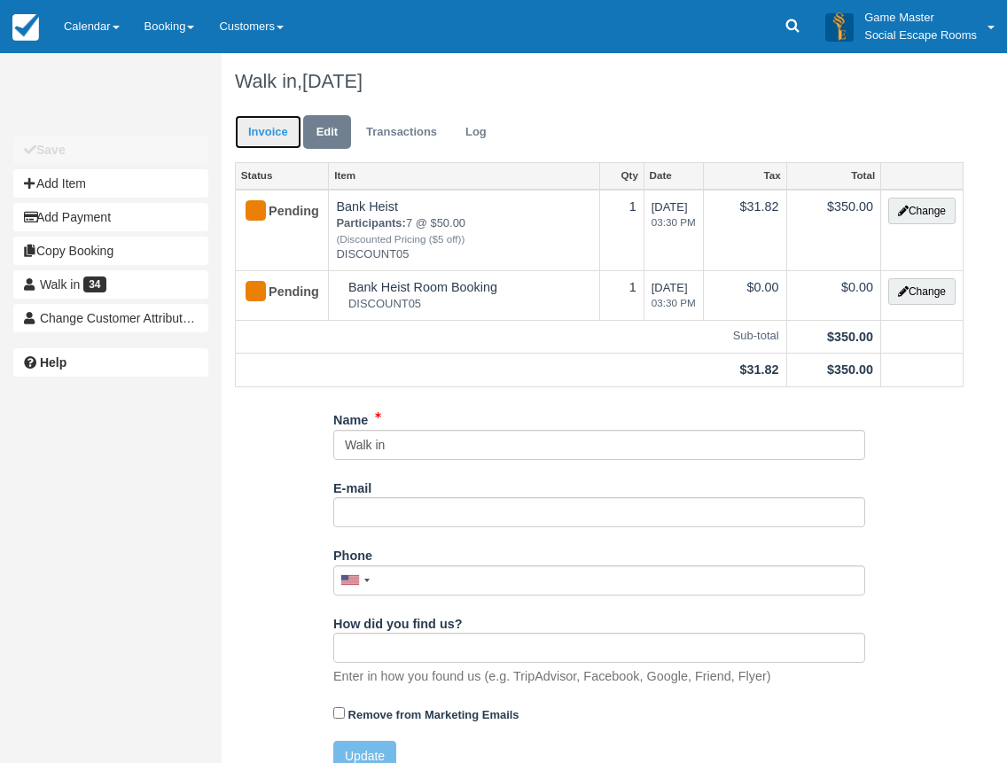
click at [277, 130] on link "Invoice" at bounding box center [268, 132] width 66 height 35
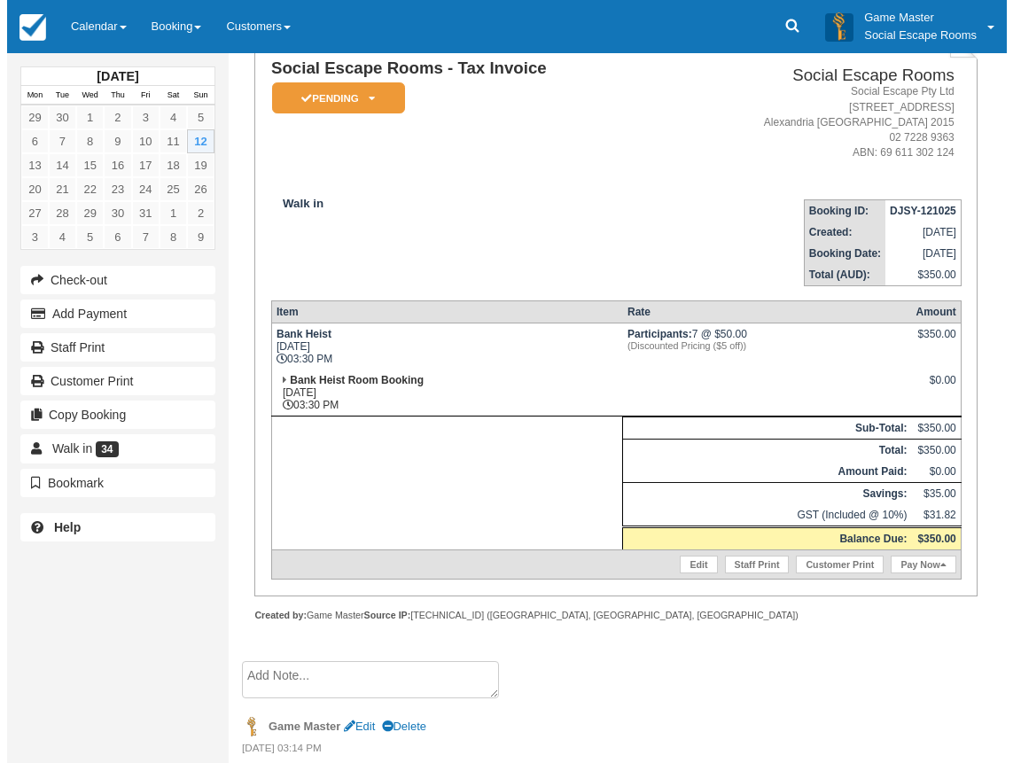
scroll to position [187, 0]
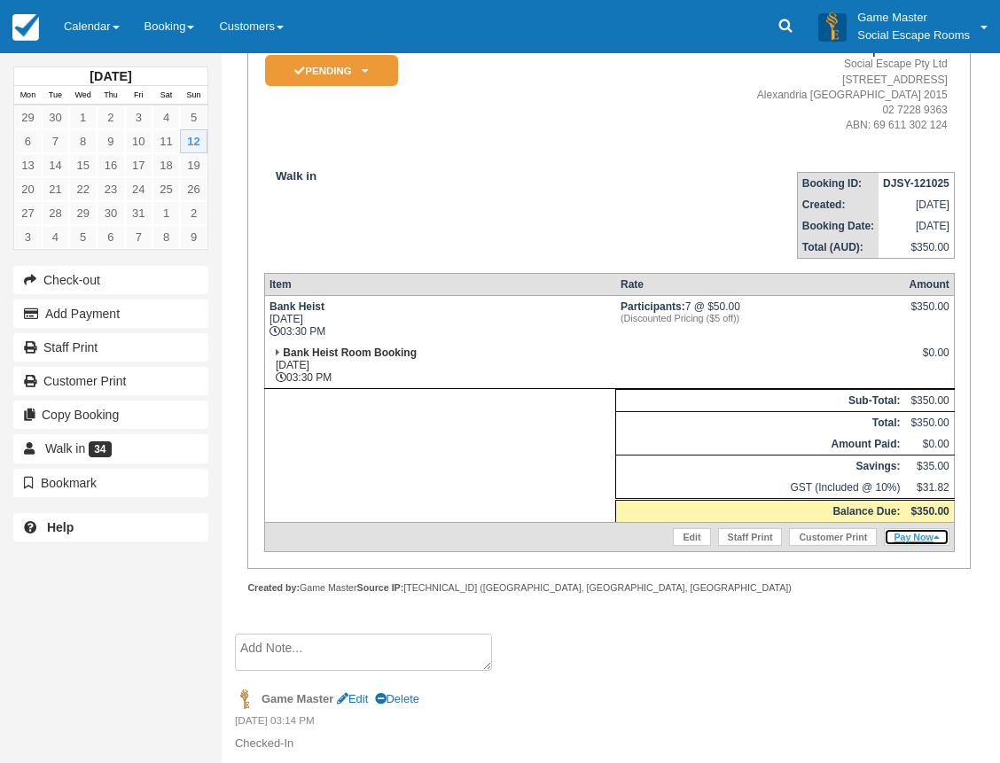
click at [932, 539] on link "Pay Now" at bounding box center [916, 537] width 65 height 18
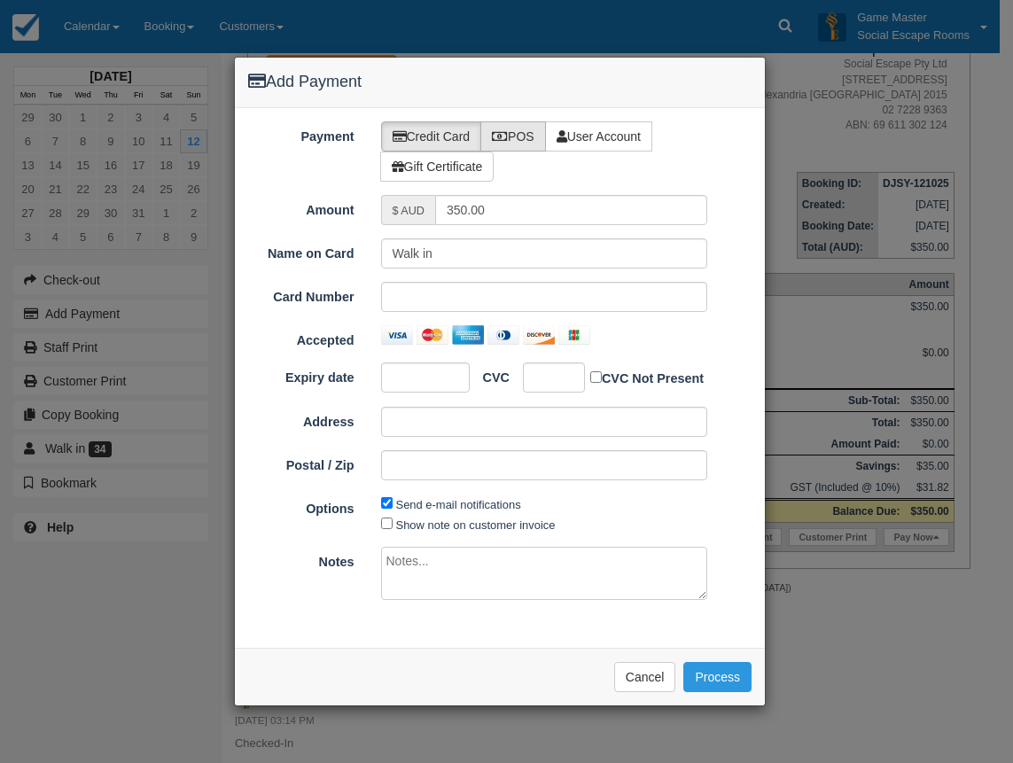
click at [530, 130] on label "POS" at bounding box center [513, 136] width 66 height 30
radio input "true"
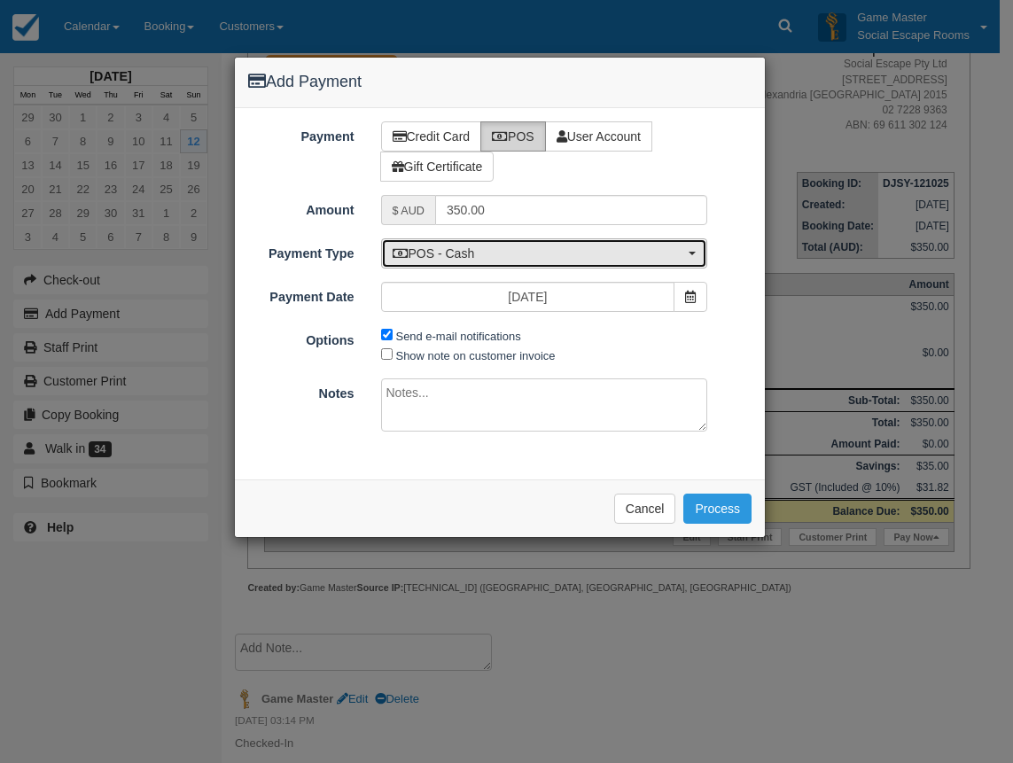
click at [486, 251] on span "POS - Cash" at bounding box center [539, 254] width 292 height 18
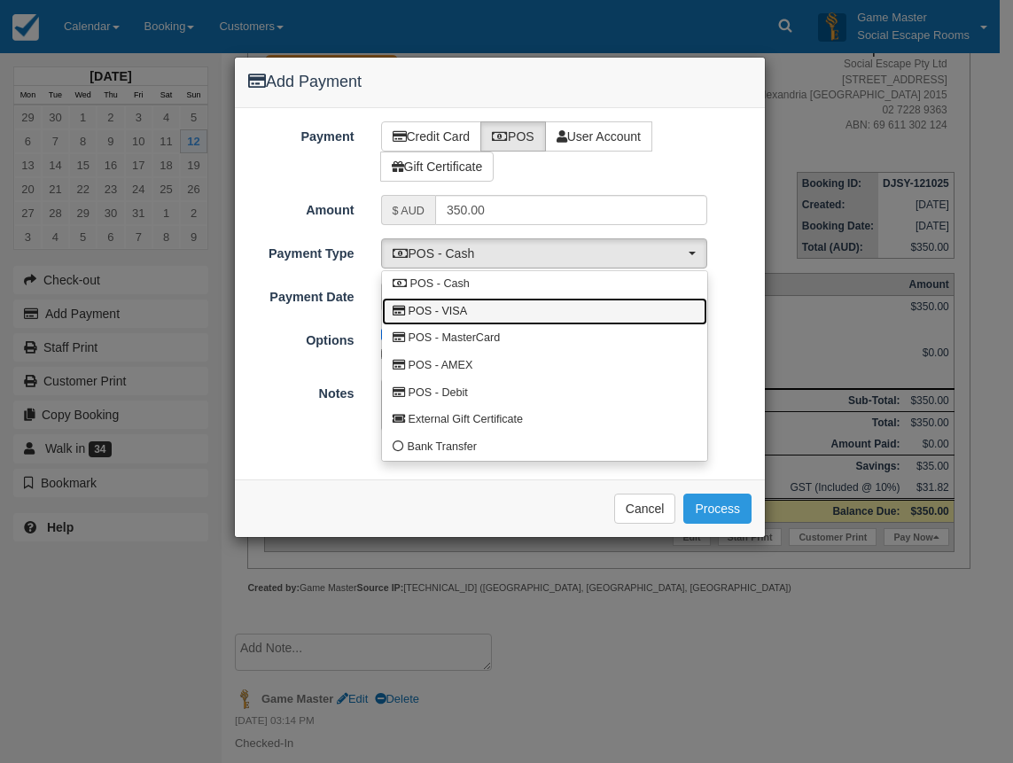
click at [470, 308] on link "POS - VISA" at bounding box center [544, 311] width 325 height 27
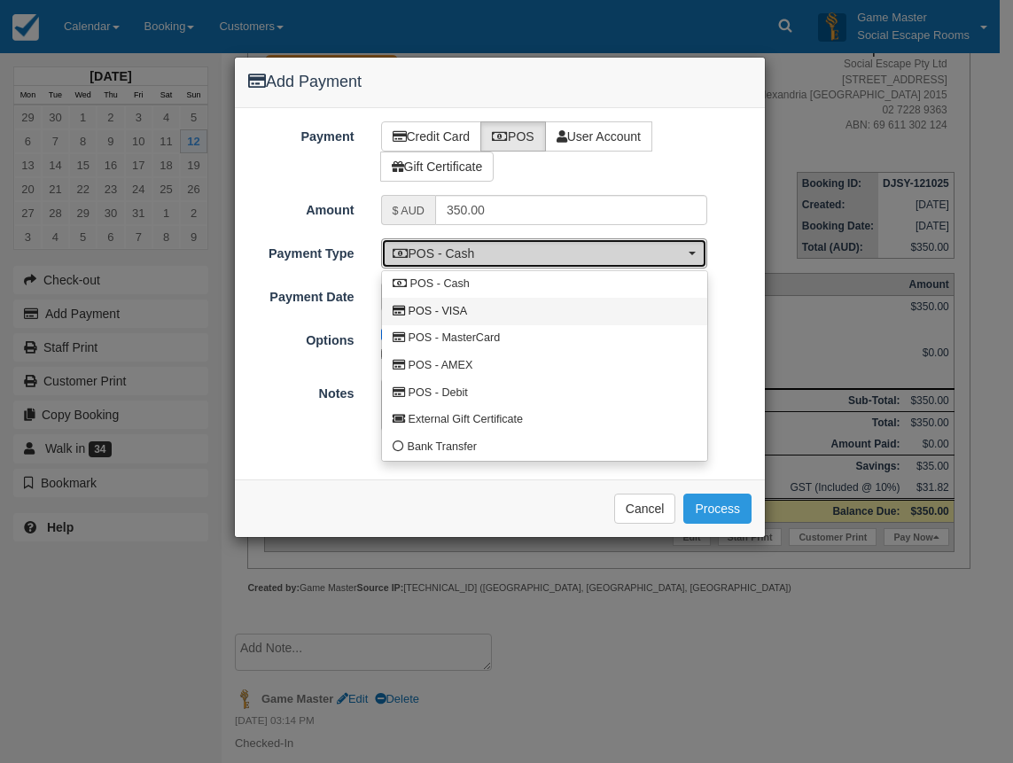
select select "VISA"
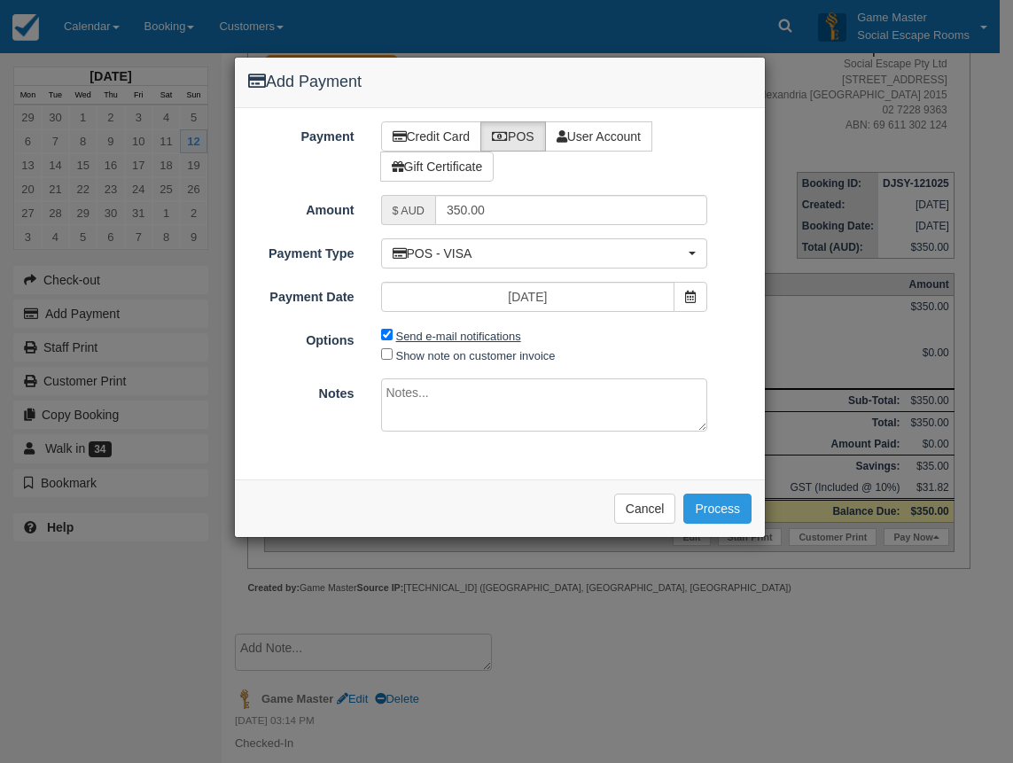
click at [487, 338] on label "Send e-mail notifications" at bounding box center [458, 336] width 125 height 13
click at [393, 338] on input "Send e-mail notifications" at bounding box center [387, 335] width 12 height 12
checkbox input "false"
click at [707, 506] on button "Process" at bounding box center [717, 509] width 68 height 30
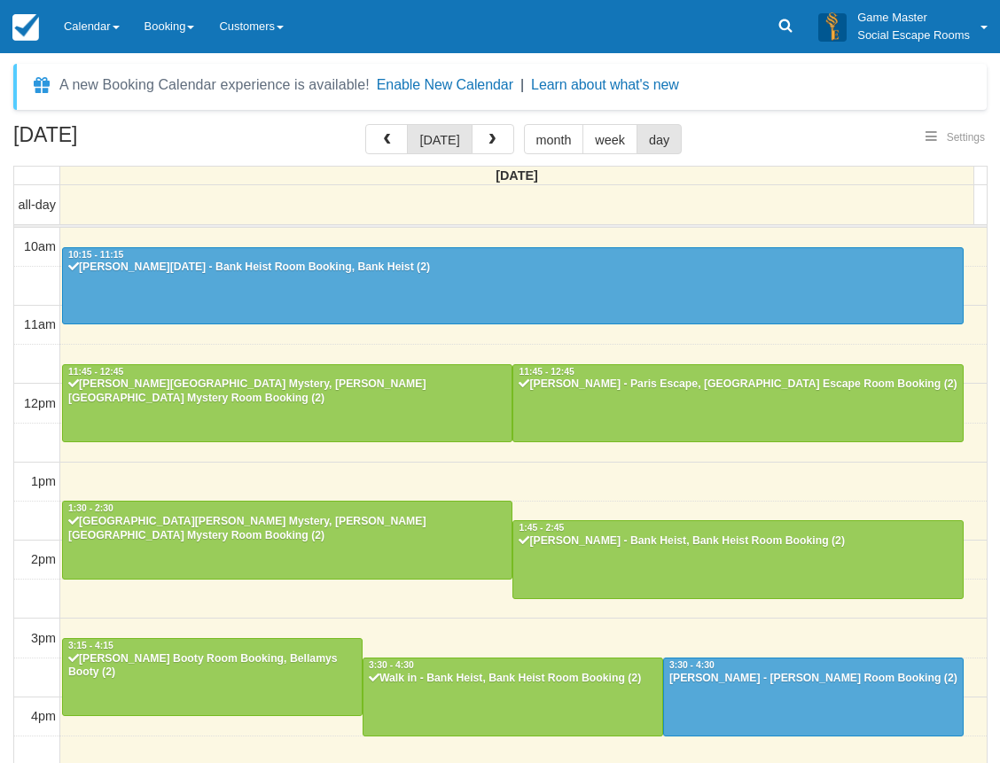
select select
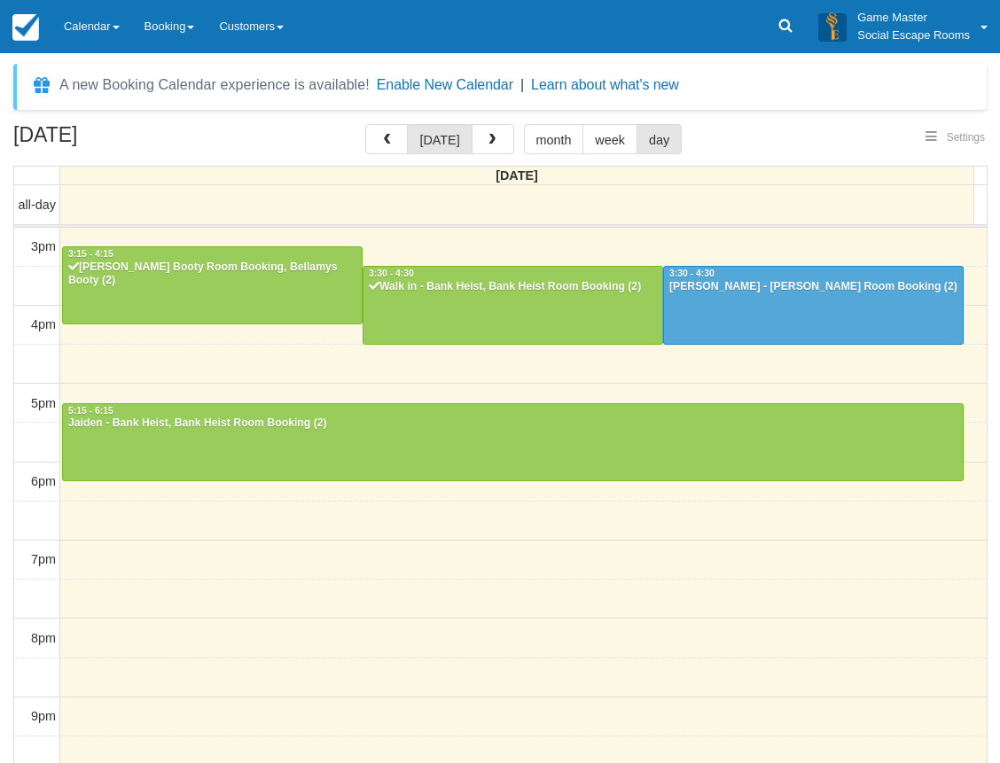
select select
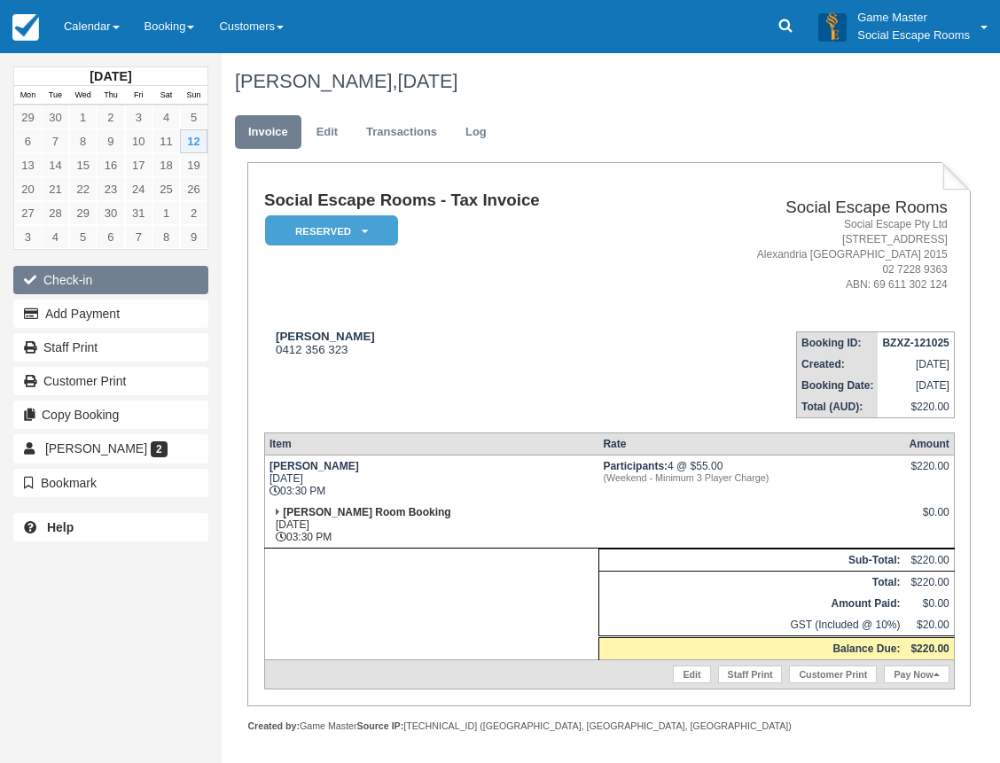
click at [113, 278] on button "Check-in" at bounding box center [110, 280] width 195 height 28
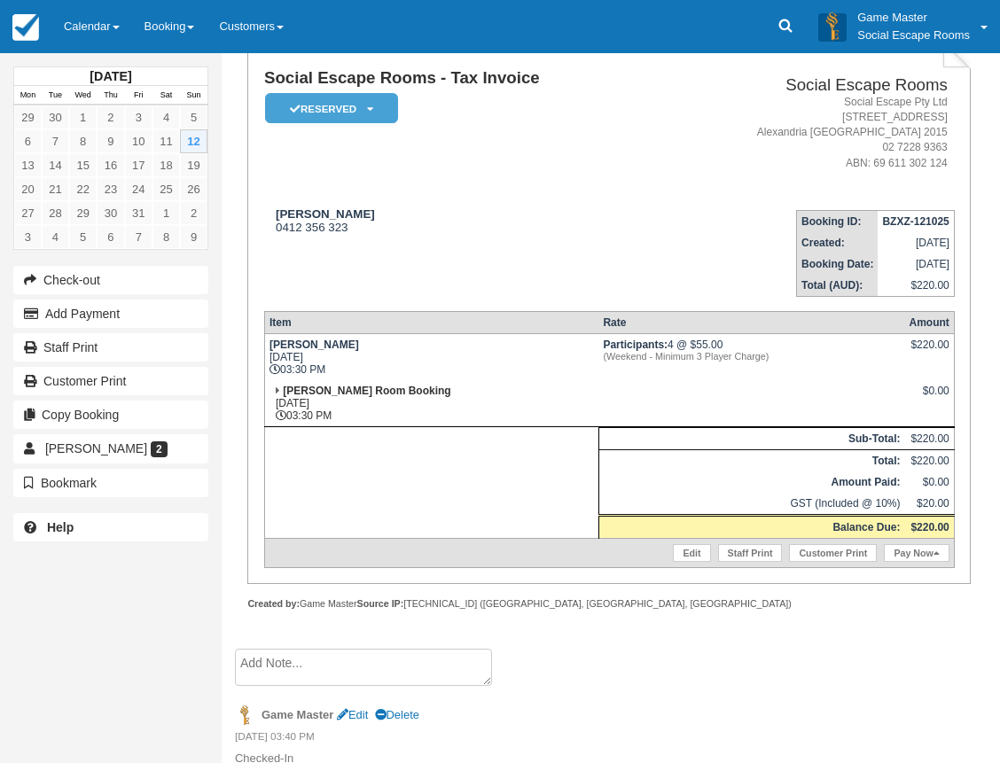
scroll to position [266, 0]
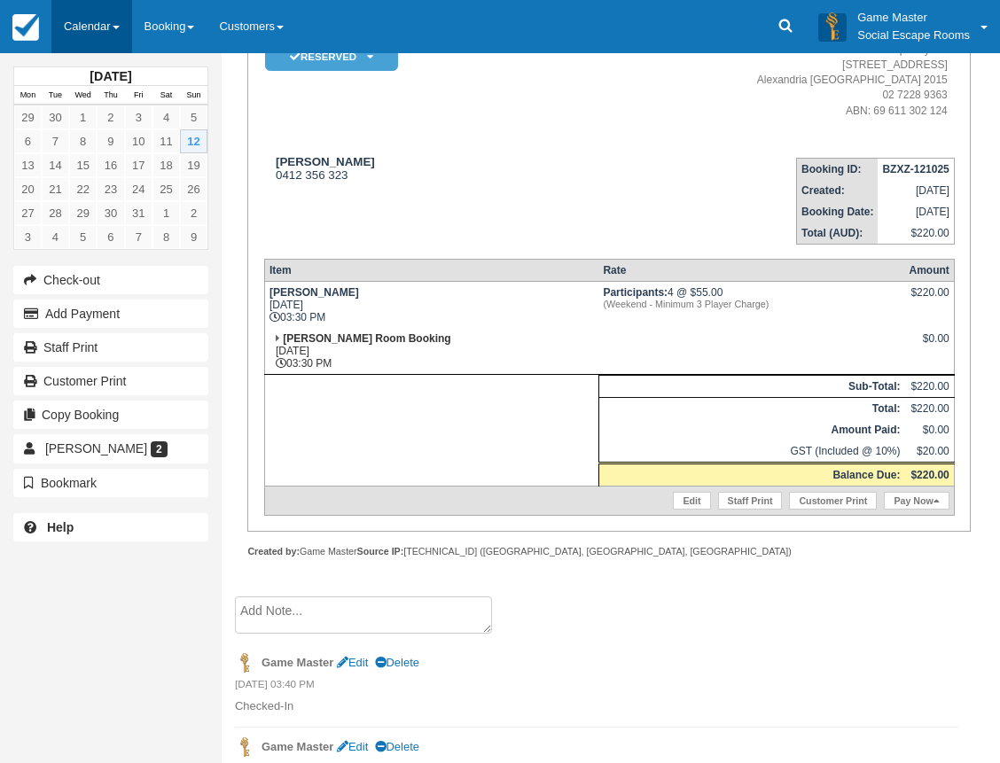
click at [96, 22] on link "Calendar" at bounding box center [91, 26] width 81 height 53
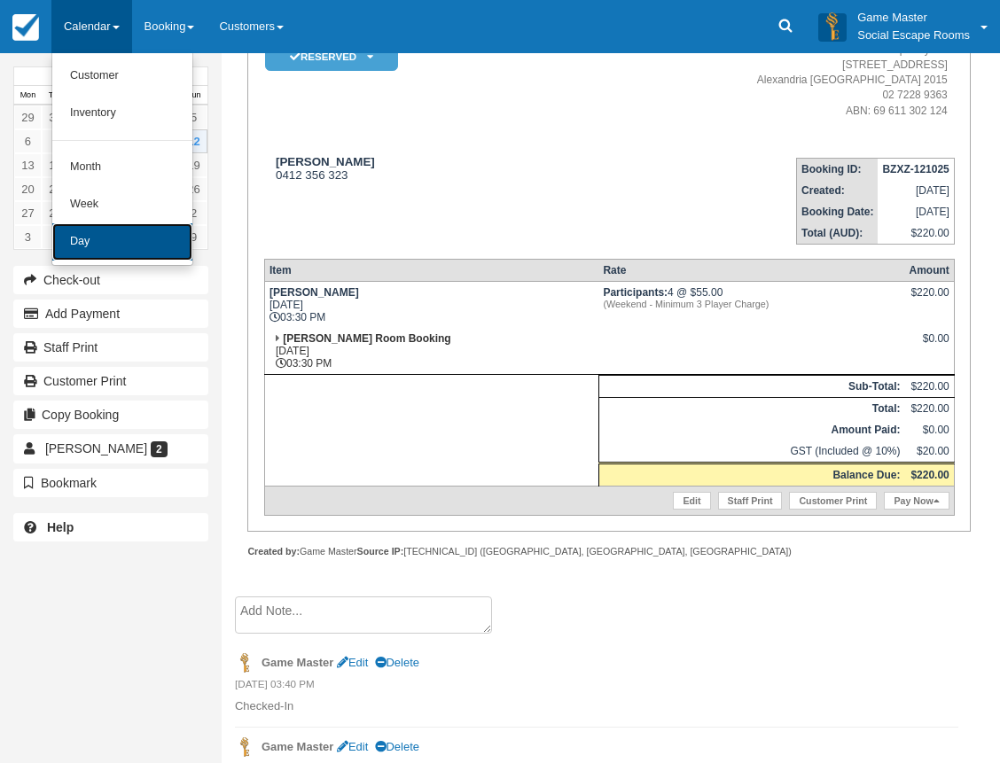
click at [103, 242] on link "Day" at bounding box center [122, 241] width 140 height 37
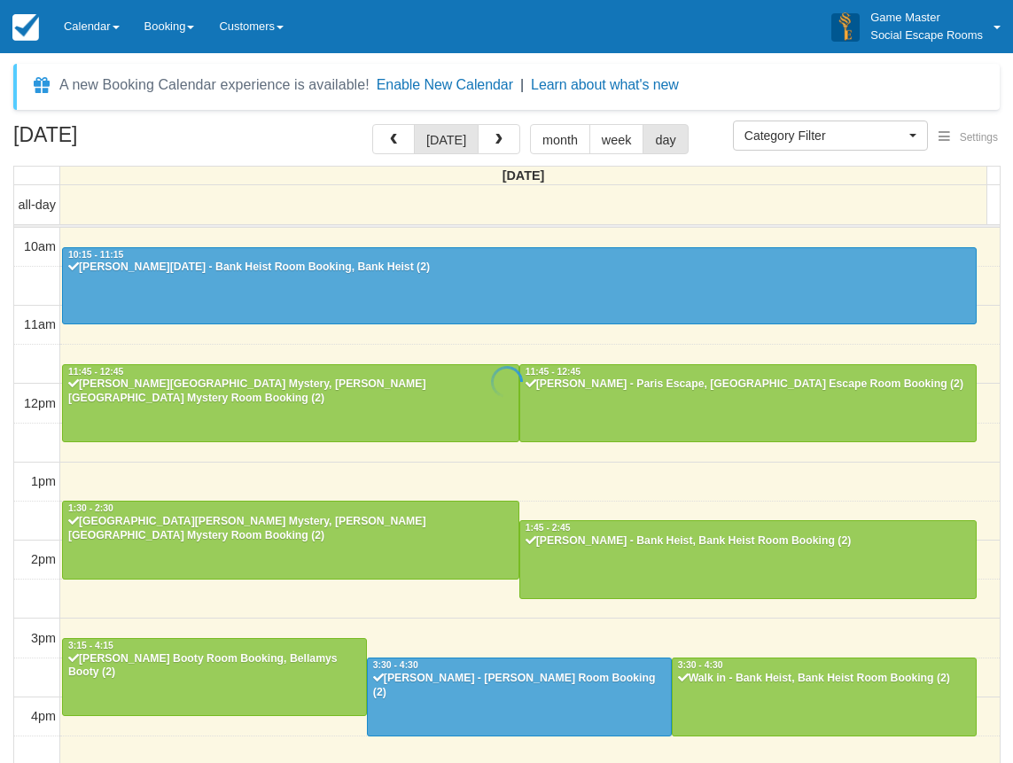
select select
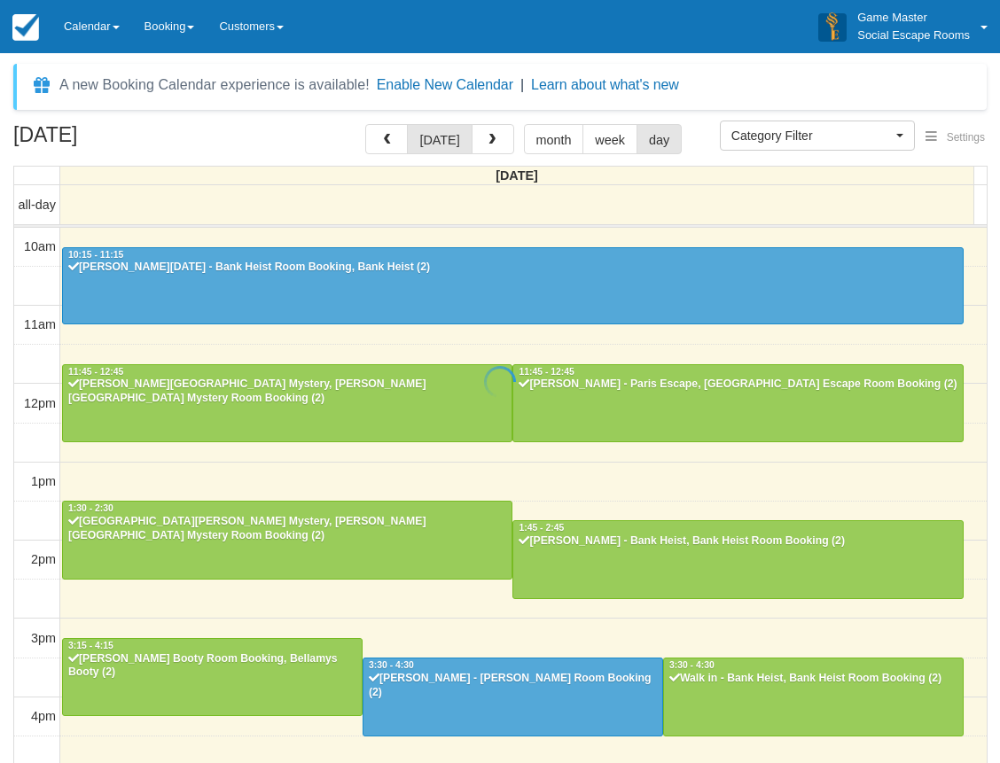
scroll to position [392, 0]
